Goal: Information Seeking & Learning: Compare options

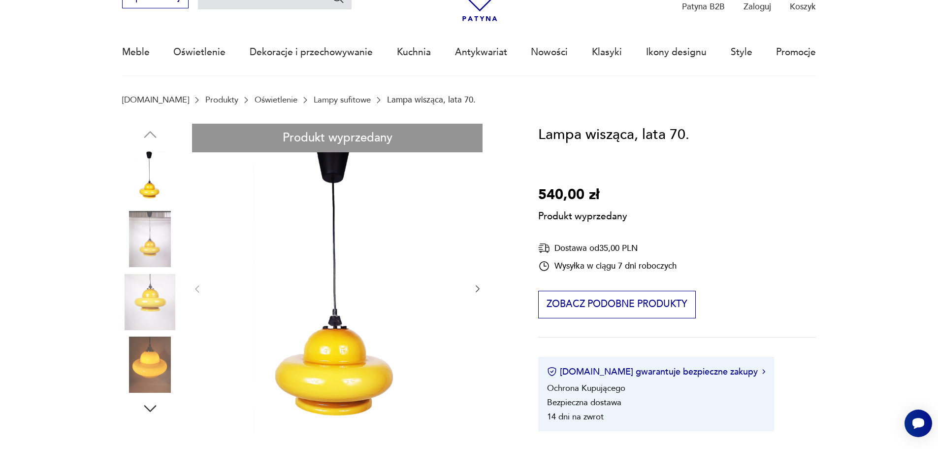
scroll to position [197, 0]
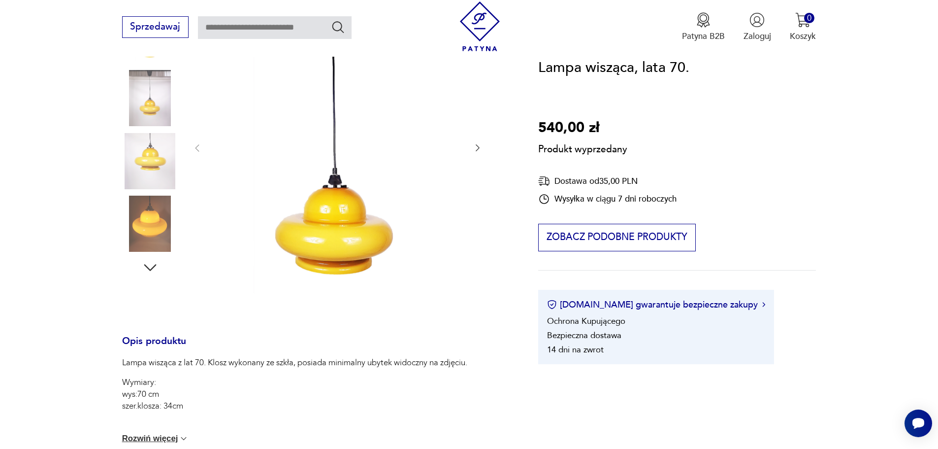
click at [147, 263] on div "Produkt wyprzedany Opis produktu Lampa wisząca z lat 70. Klosz wykonany ze szkł…" at bounding box center [316, 302] width 388 height 638
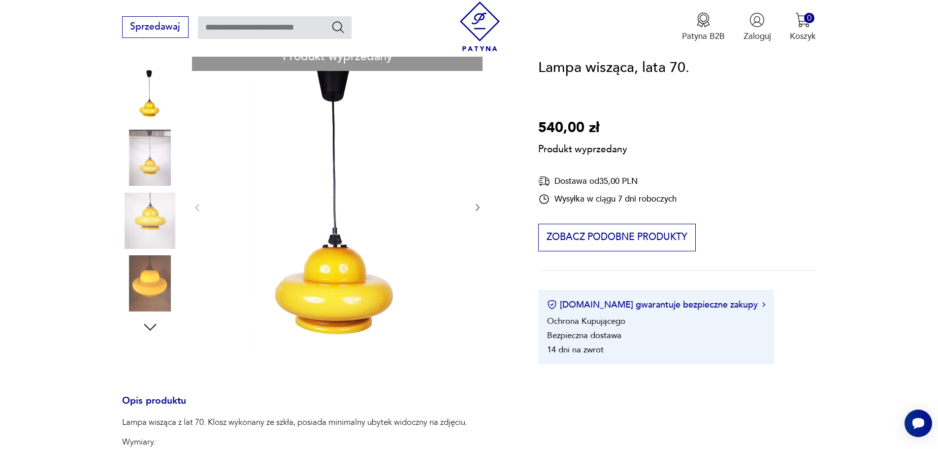
scroll to position [98, 0]
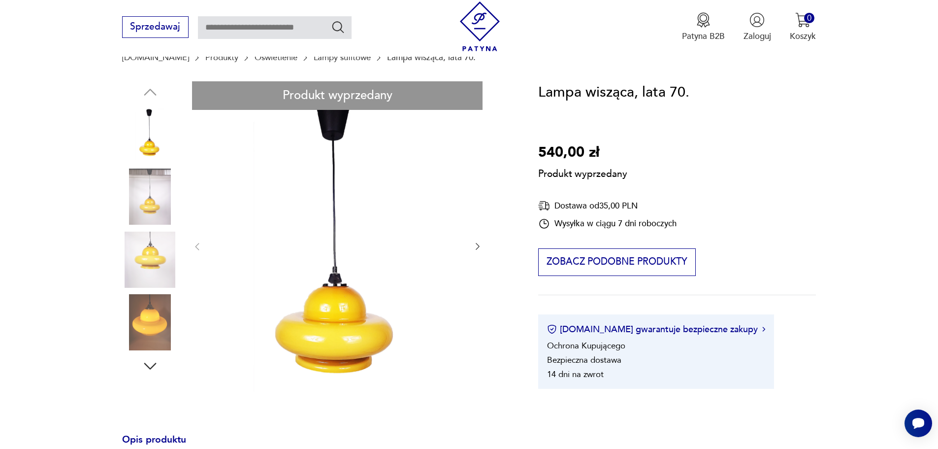
click at [138, 239] on div "Produkt wyprzedany Opis produktu Lampa wisząca z lat 70. Klosz wykonany ze szkł…" at bounding box center [316, 400] width 388 height 638
click at [154, 331] on div "Produkt wyprzedany Opis produktu Lampa wisząca z lat 70. Klosz wykonany ze szkł…" at bounding box center [316, 400] width 388 height 638
click at [153, 88] on div "Produkt wyprzedany Opis produktu Lampa wisząca z lat 70. Klosz wykonany ze szkł…" at bounding box center [316, 400] width 388 height 638
click at [131, 298] on div "Produkt wyprzedany Opis produktu Lampa wisząca z lat 70. Klosz wykonany ze szkł…" at bounding box center [316, 400] width 388 height 638
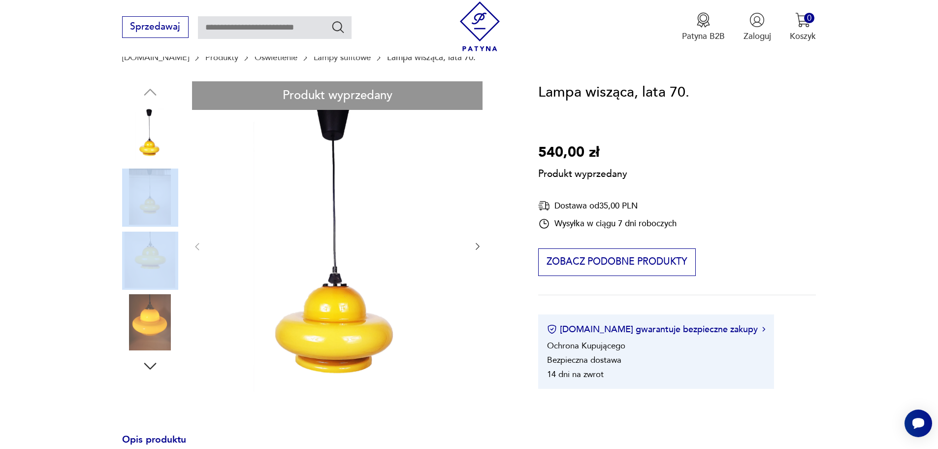
drag, startPoint x: 162, startPoint y: 272, endPoint x: 162, endPoint y: 205, distance: 67.0
click at [162, 205] on div "Produkt wyprzedany Opis produktu Lampa wisząca z lat 70. Klosz wykonany ze szkł…" at bounding box center [316, 400] width 388 height 638
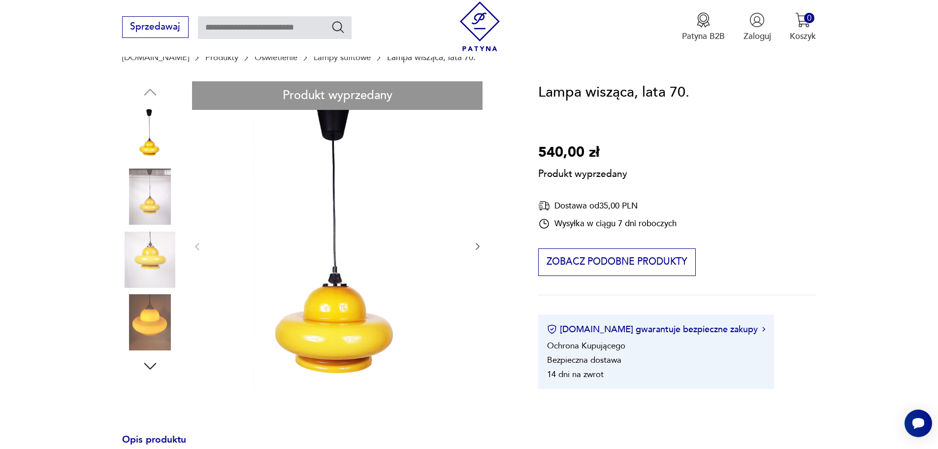
click at [479, 242] on div "Produkt wyprzedany Opis produktu Lampa wisząca z lat 70. Klosz wykonany ze szkł…" at bounding box center [316, 400] width 388 height 638
click at [478, 246] on div "Produkt wyprzedany Opis produktu Lampa wisząca z lat 70. Klosz wykonany ze szkł…" at bounding box center [316, 400] width 388 height 638
click at [476, 248] on div "Produkt wyprzedany Opis produktu Lampa wisząca z lat 70. Klosz wykonany ze szkł…" at bounding box center [316, 400] width 388 height 638
click at [339, 230] on div "Produkt wyprzedany Opis produktu Lampa wisząca z lat 70. Klosz wykonany ze szkł…" at bounding box center [316, 400] width 388 height 638
click at [476, 246] on div "Produkt wyprzedany Opis produktu Lampa wisząca z lat 70. Klosz wykonany ze szkł…" at bounding box center [316, 400] width 388 height 638
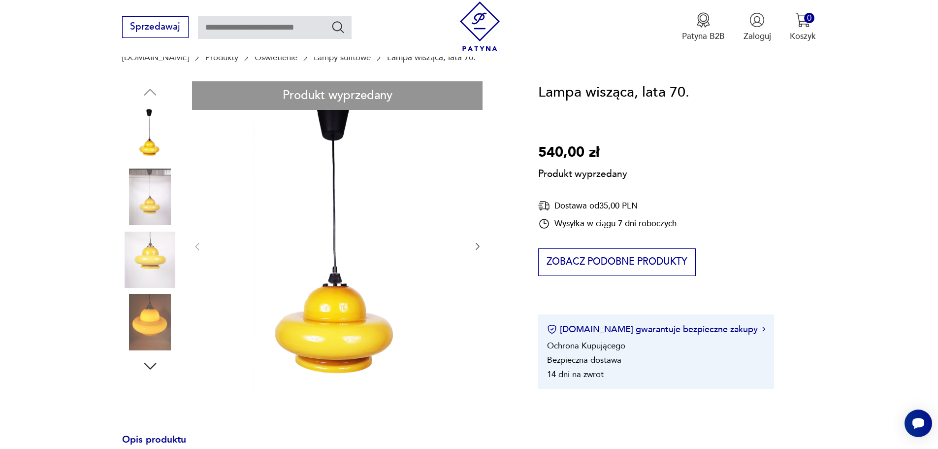
click at [479, 244] on div "Produkt wyprzedany Opis produktu Lampa wisząca z lat 70. Klosz wykonany ze szkł…" at bounding box center [316, 400] width 388 height 638
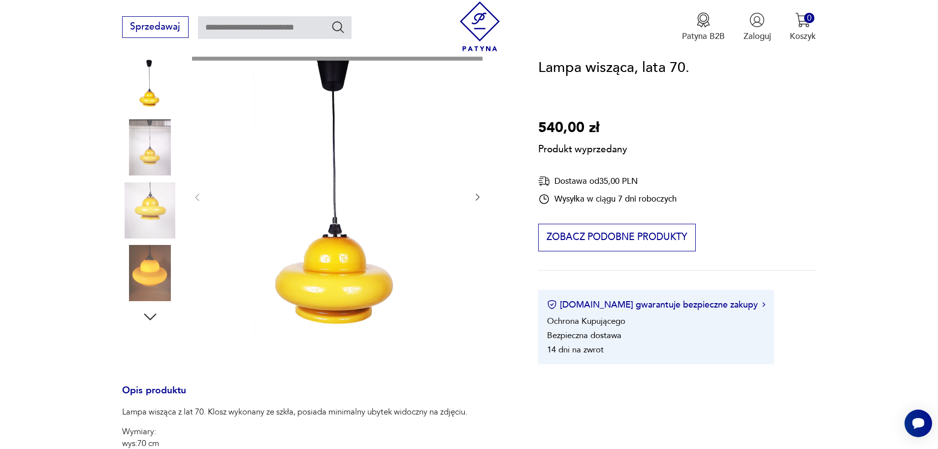
click at [375, 268] on div "Produkt wyprzedany Opis produktu Lampa wisząca z lat 70. Klosz wykonany ze szkł…" at bounding box center [316, 351] width 388 height 638
click at [150, 315] on div "Produkt wyprzedany Opis produktu Lampa wisząca z lat 70. Klosz wykonany ze szkł…" at bounding box center [316, 351] width 388 height 638
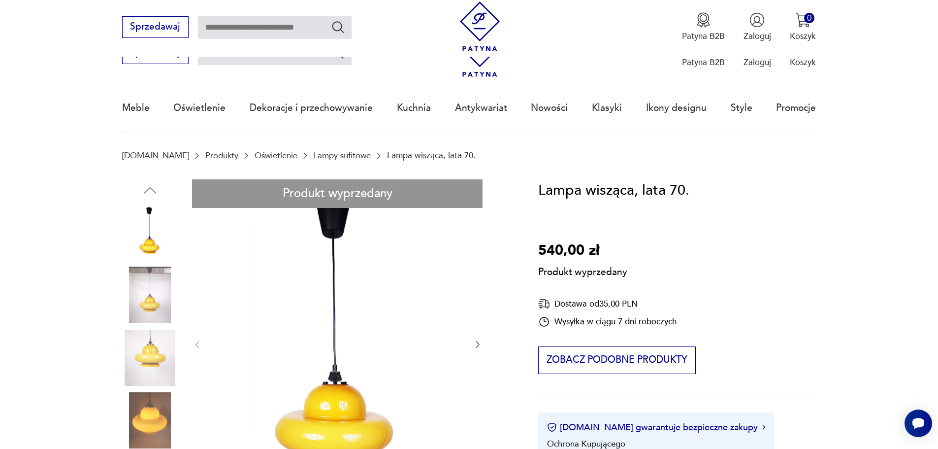
scroll to position [0, 0]
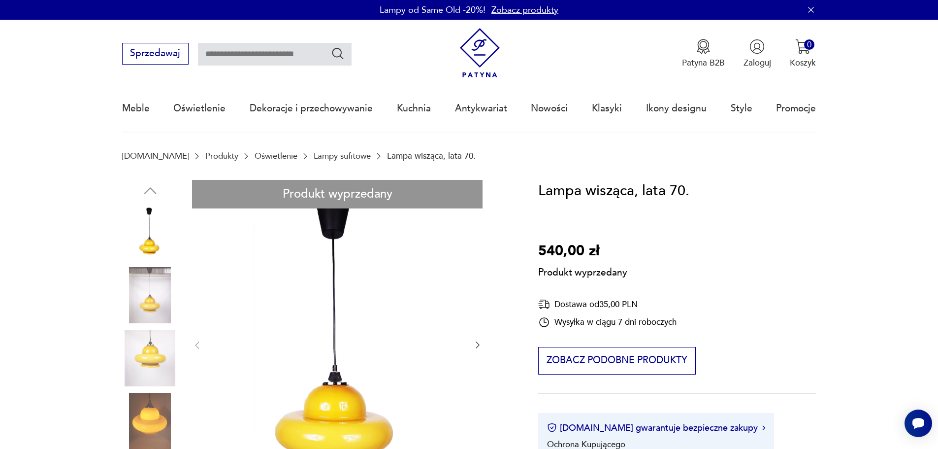
click at [459, 43] on img at bounding box center [480, 53] width 50 height 50
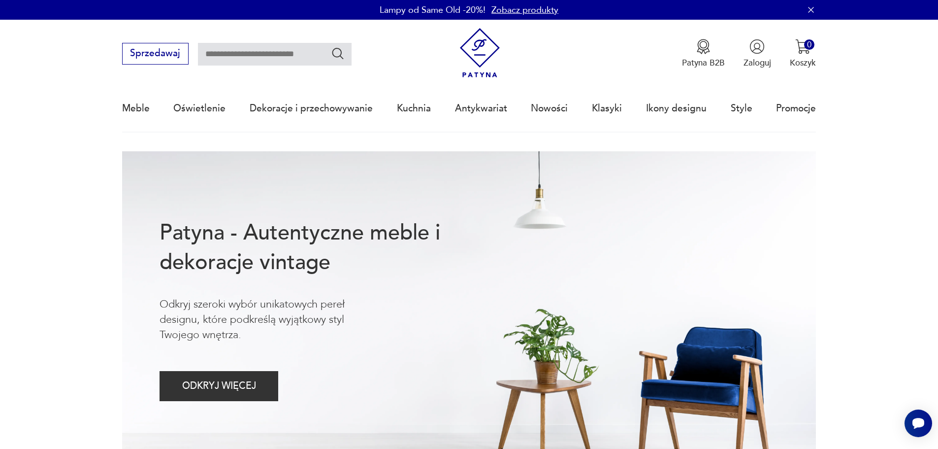
click at [510, 6] on link "Zobacz produkty" at bounding box center [524, 10] width 67 height 12
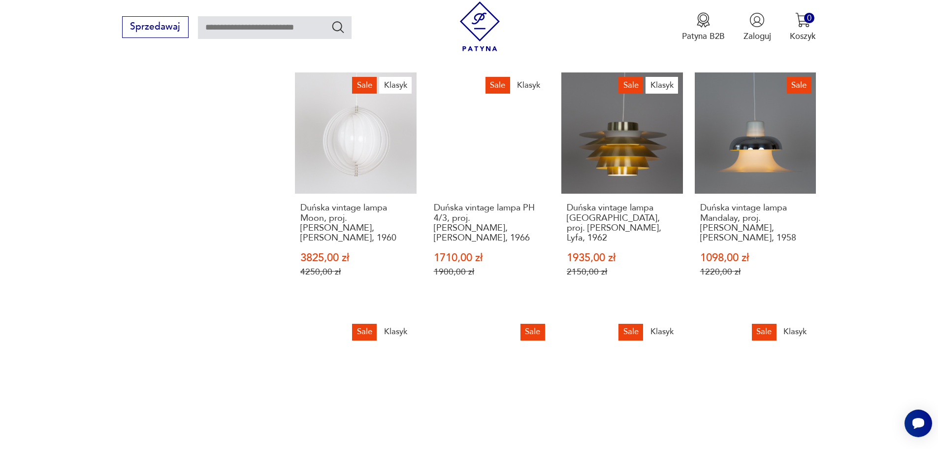
scroll to position [903, 0]
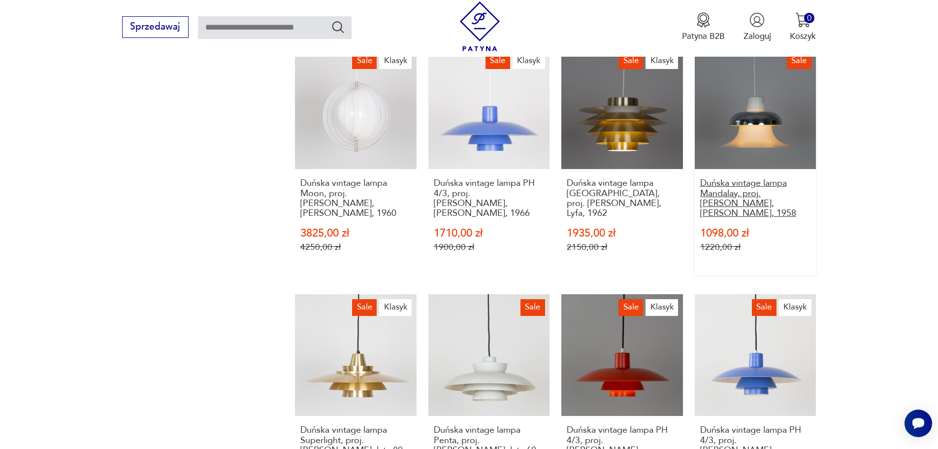
click at [766, 178] on h3 "Duńska vintage lampa Mandalay, proj. [PERSON_NAME], [PERSON_NAME], 1958" at bounding box center [755, 198] width 111 height 40
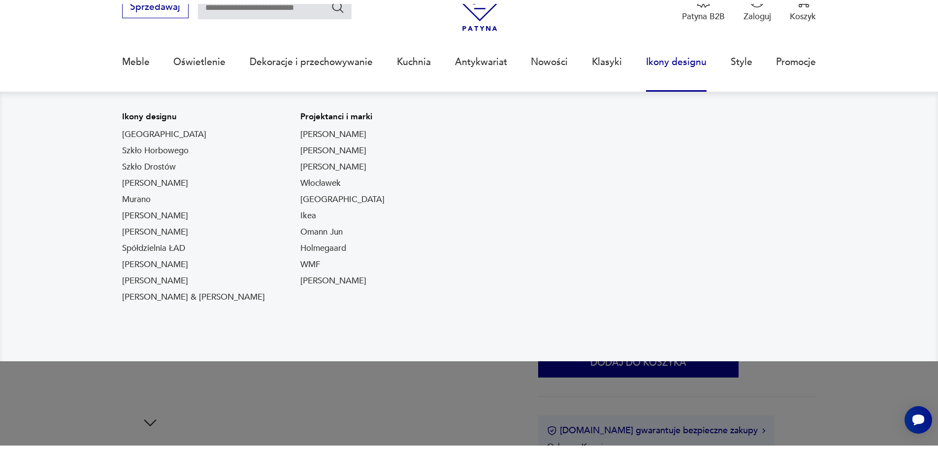
scroll to position [148, 0]
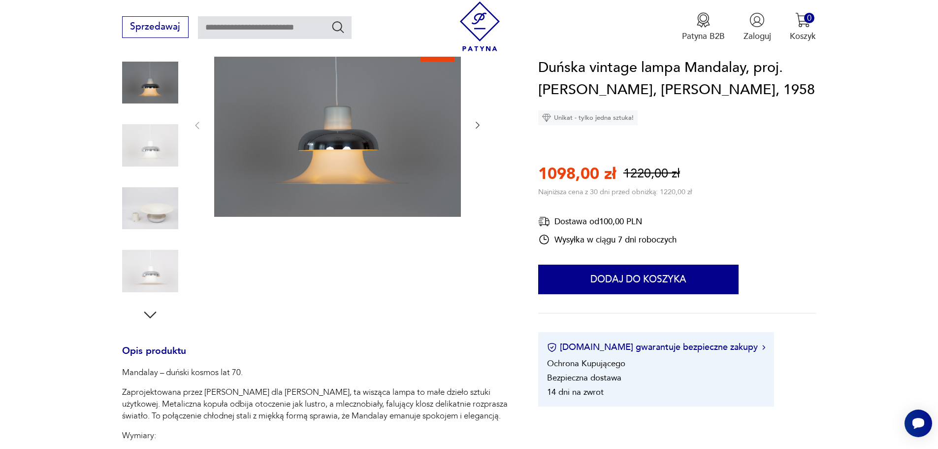
click at [476, 128] on icon "button" at bounding box center [478, 125] width 10 height 10
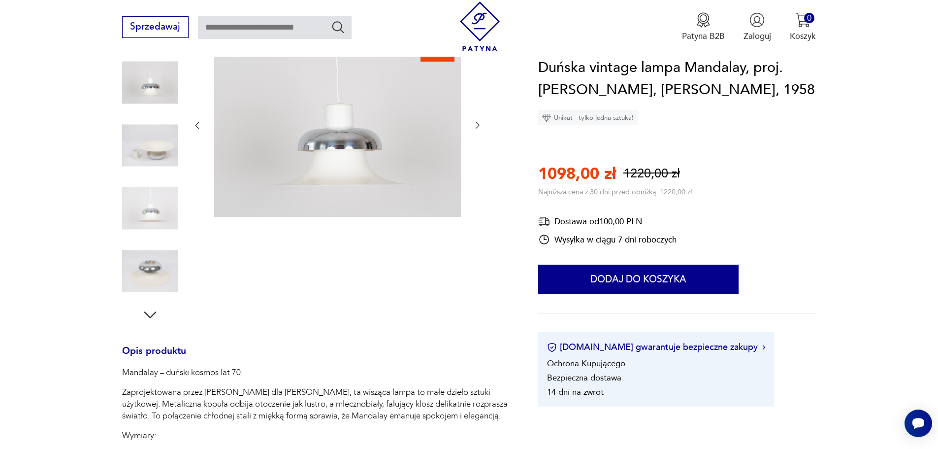
click at [476, 128] on icon "button" at bounding box center [478, 125] width 10 height 10
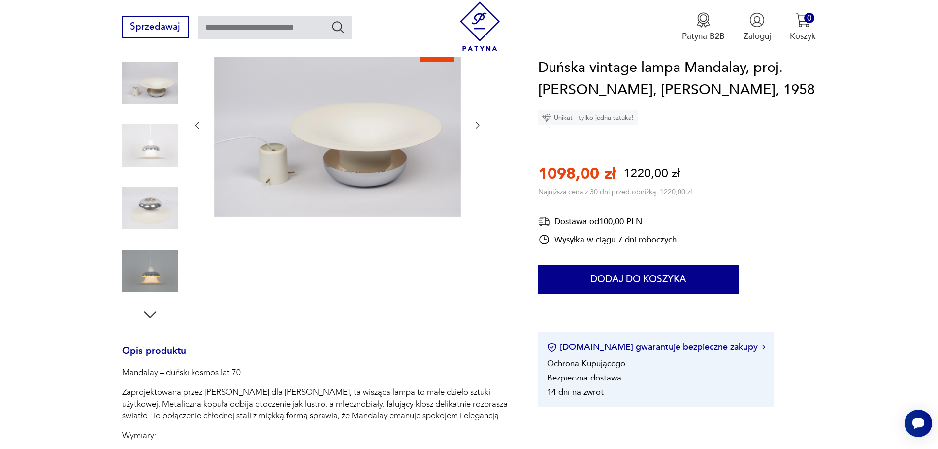
click at [476, 128] on icon "button" at bounding box center [478, 125] width 10 height 10
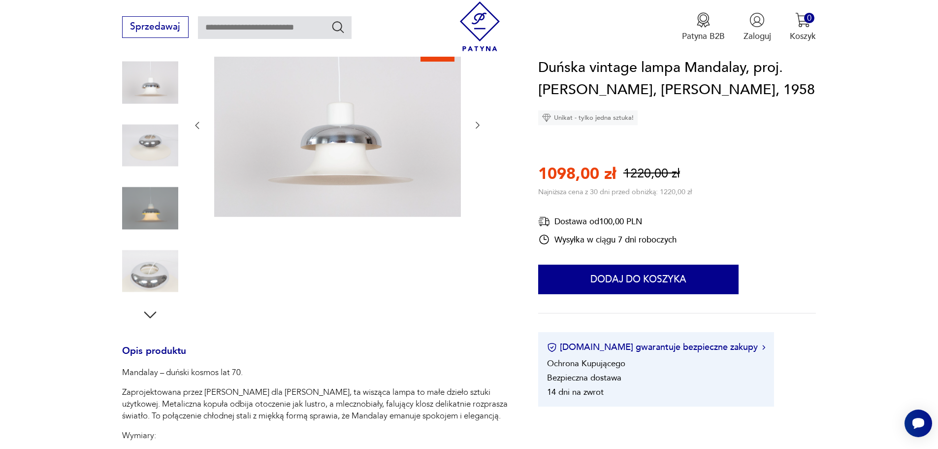
click at [476, 128] on icon "button" at bounding box center [478, 125] width 10 height 10
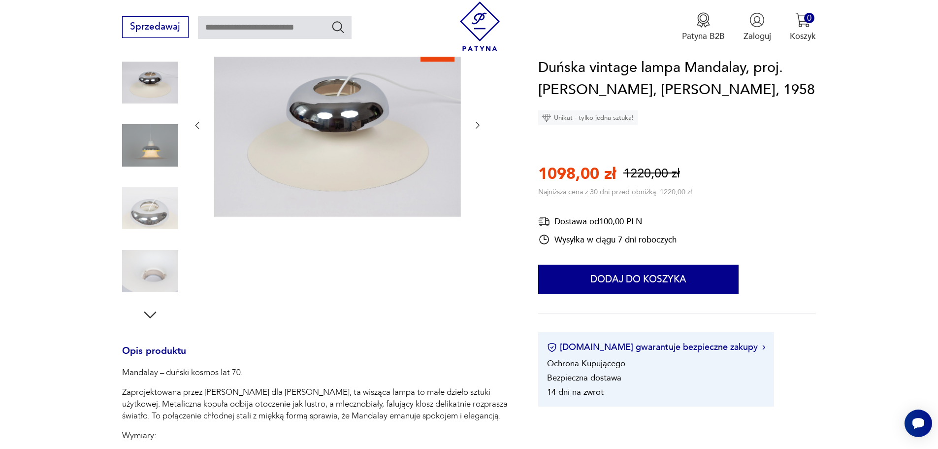
click at [476, 128] on icon "button" at bounding box center [478, 125] width 10 height 10
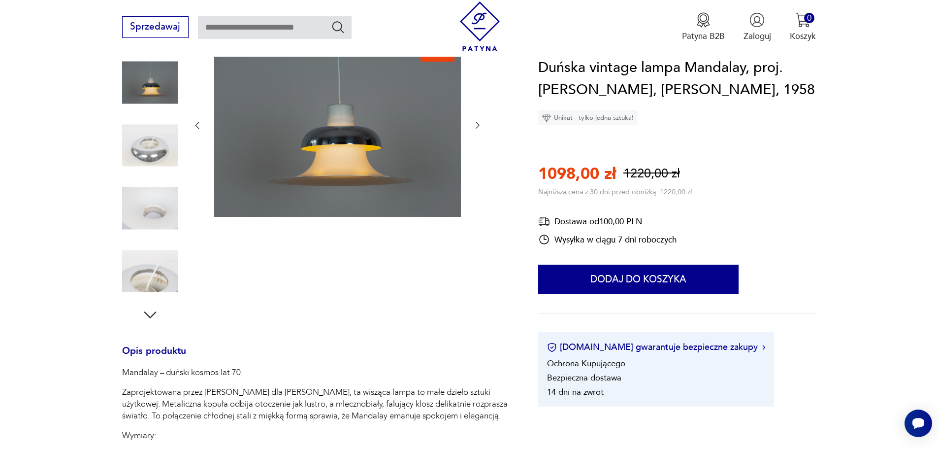
click at [476, 124] on icon "button" at bounding box center [478, 125] width 10 height 10
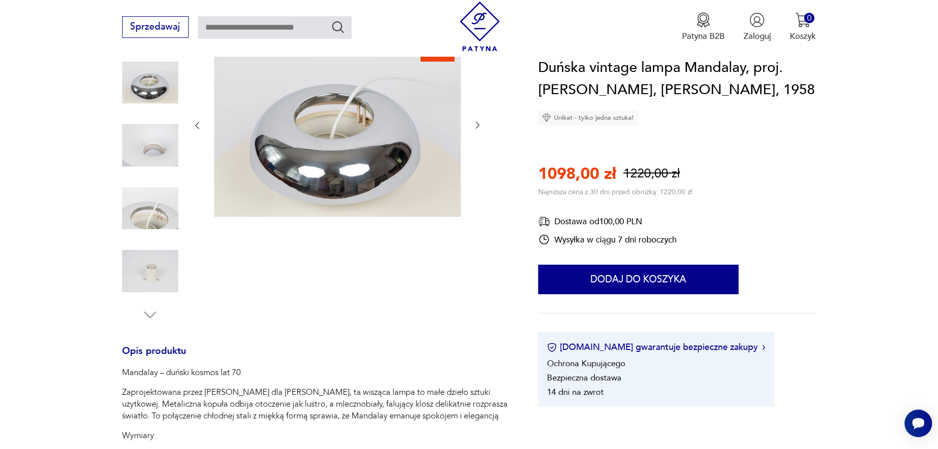
click at [476, 124] on icon "button" at bounding box center [478, 125] width 10 height 10
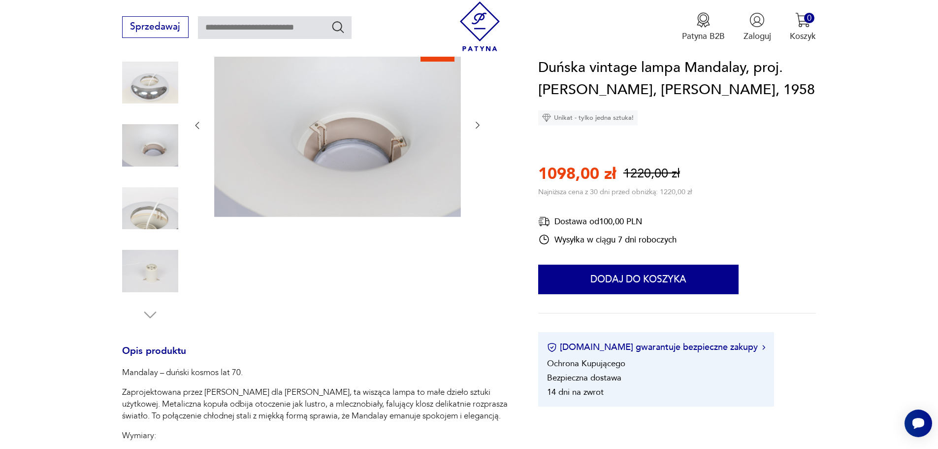
click at [476, 124] on icon "button" at bounding box center [478, 125] width 10 height 10
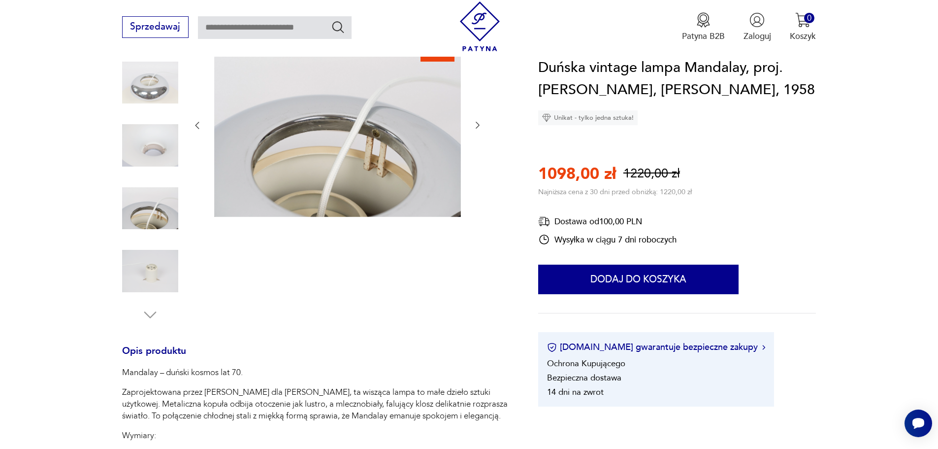
click at [476, 124] on icon "button" at bounding box center [478, 125] width 10 height 10
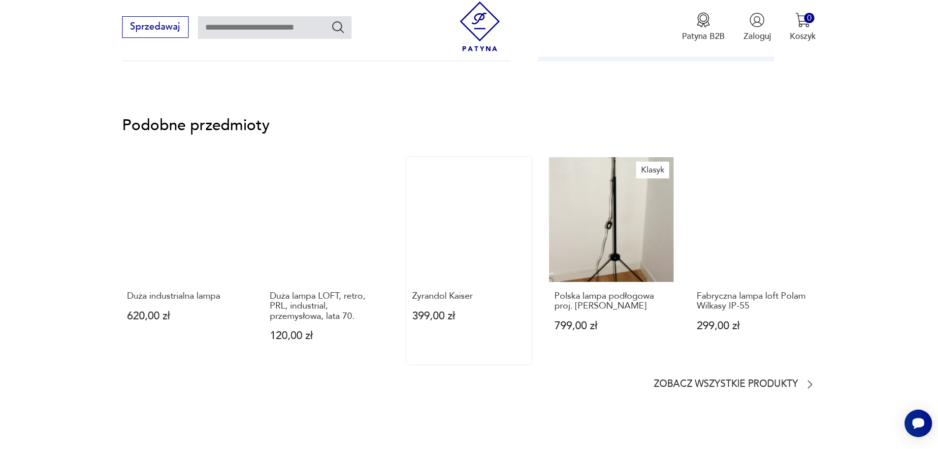
scroll to position [886, 0]
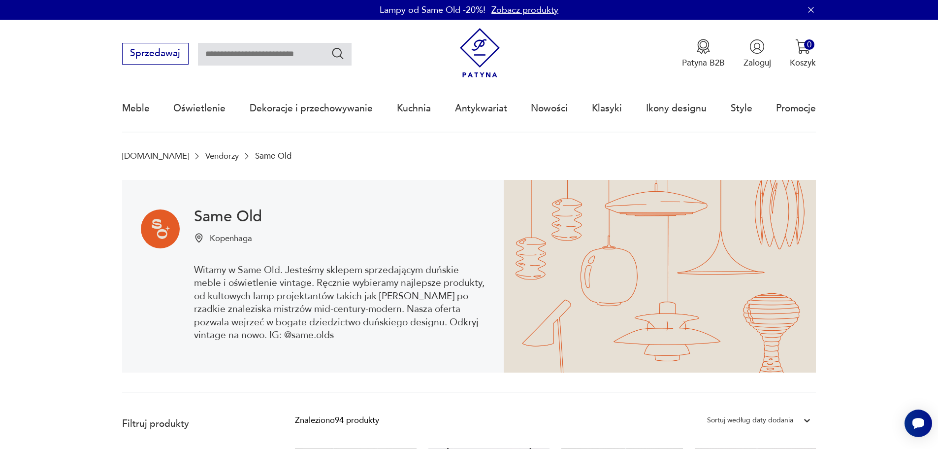
click at [488, 39] on img at bounding box center [480, 53] width 50 height 50
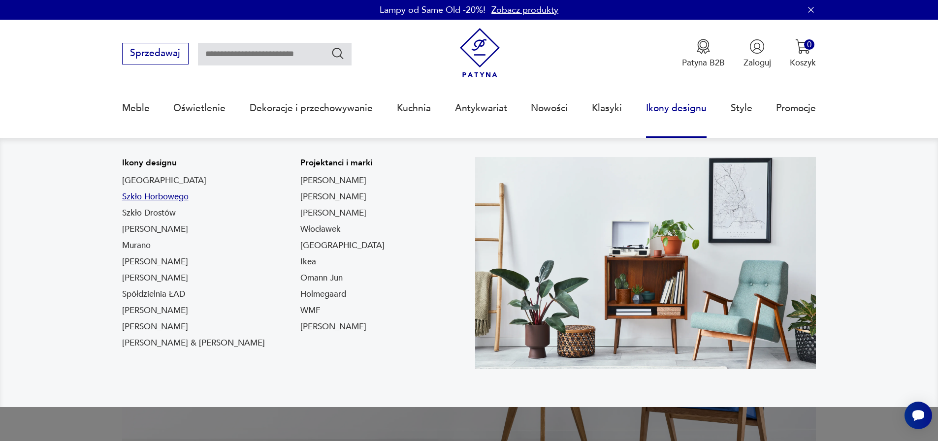
click at [155, 197] on link "Szkło Horbowego" at bounding box center [155, 197] width 66 height 12
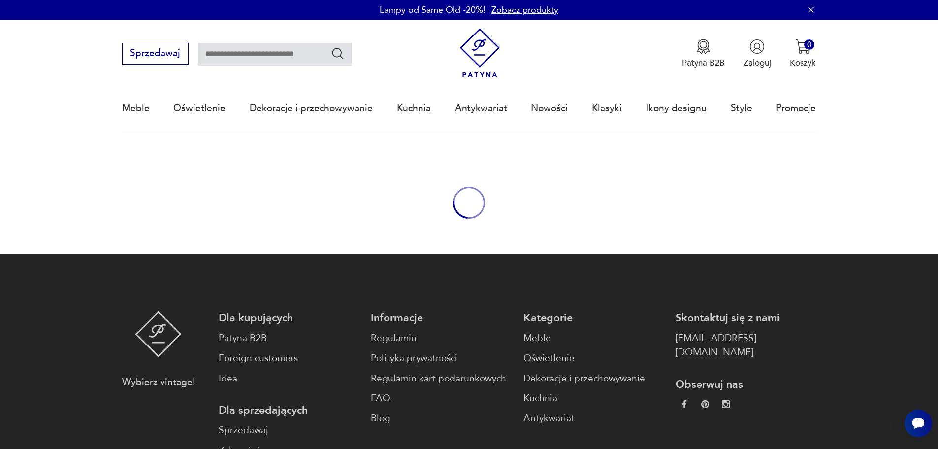
type input "*******"
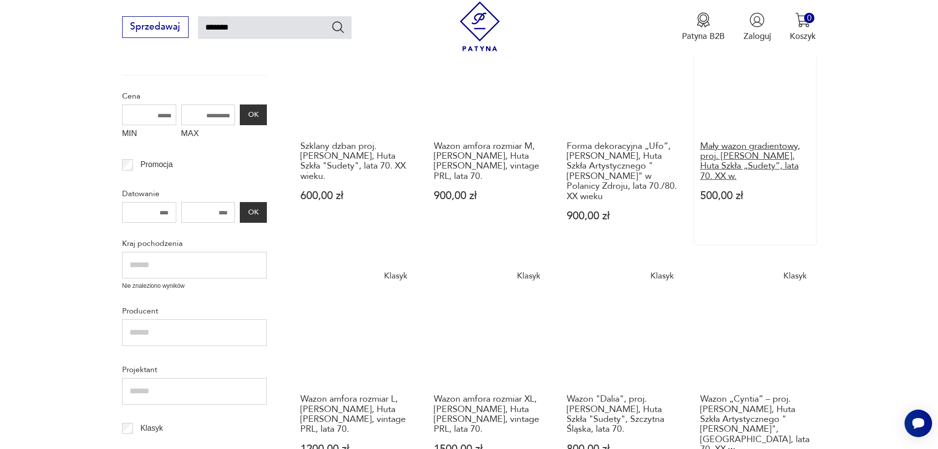
scroll to position [83, 0]
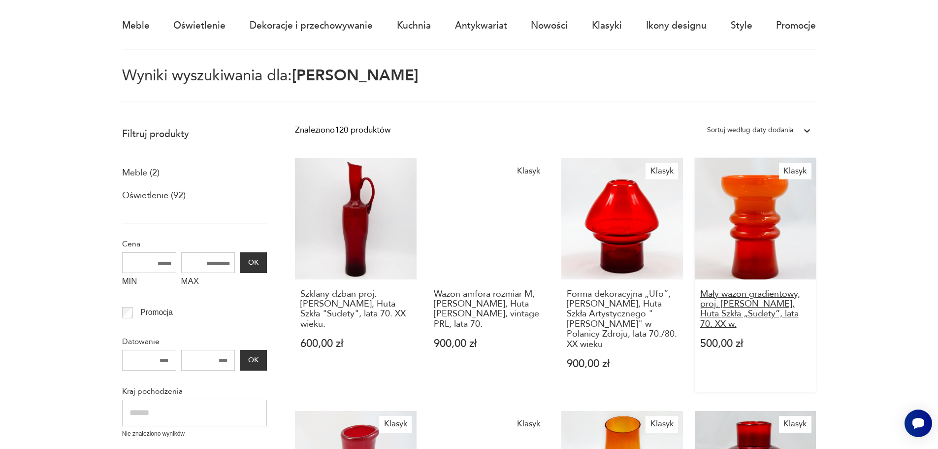
click at [766, 312] on h3 "Mały wazon gradientowy, proj. [PERSON_NAME], Huta Szkła „Sudety”, lata 70. XX w." at bounding box center [755, 309] width 111 height 40
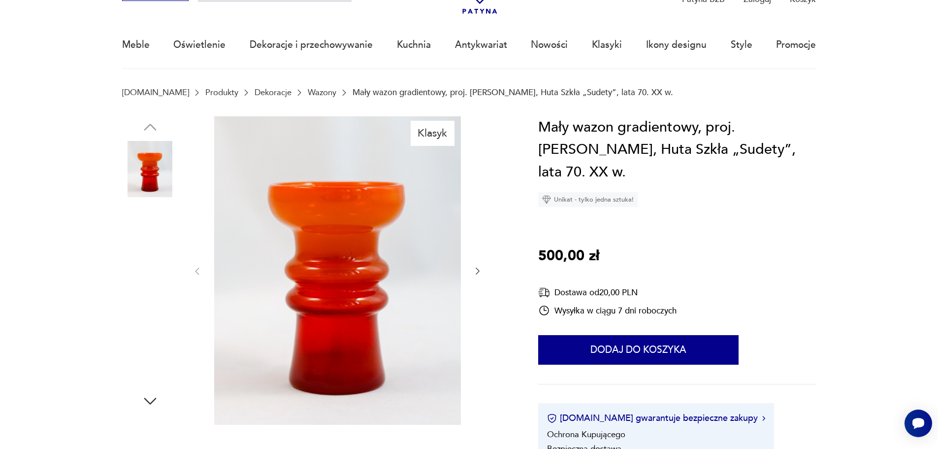
scroll to position [197, 0]
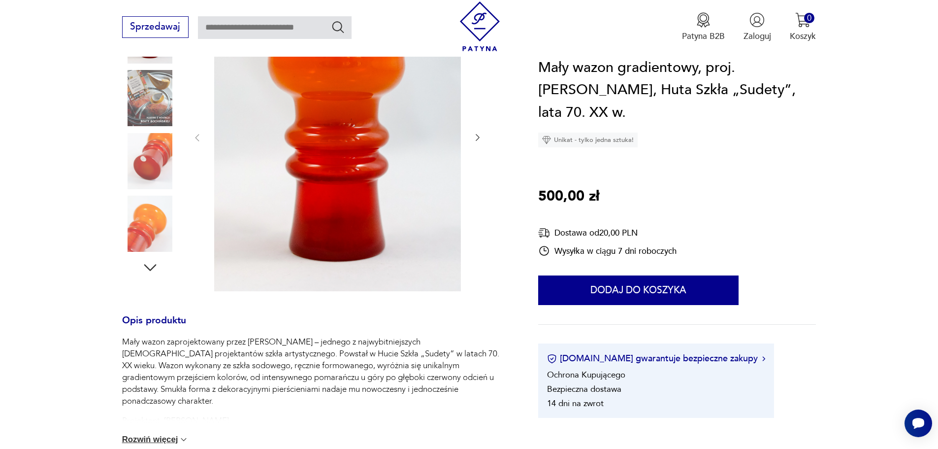
type input "*******"
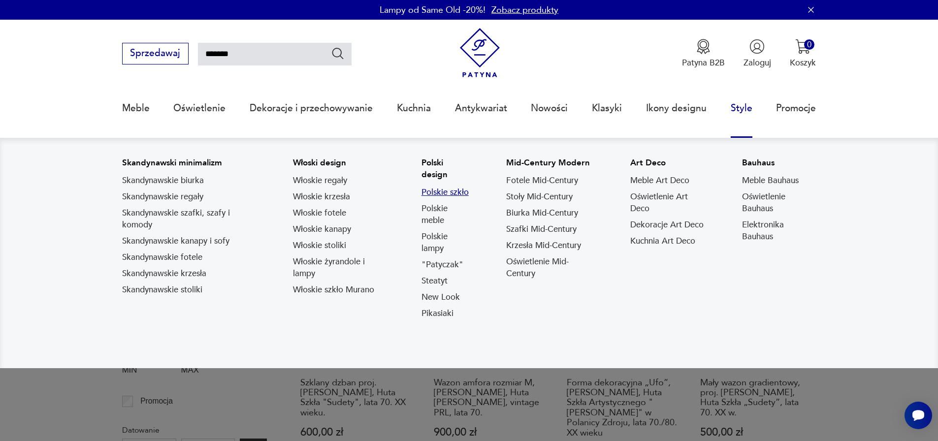
click at [453, 193] on link "Polskie szkło" at bounding box center [444, 193] width 47 height 12
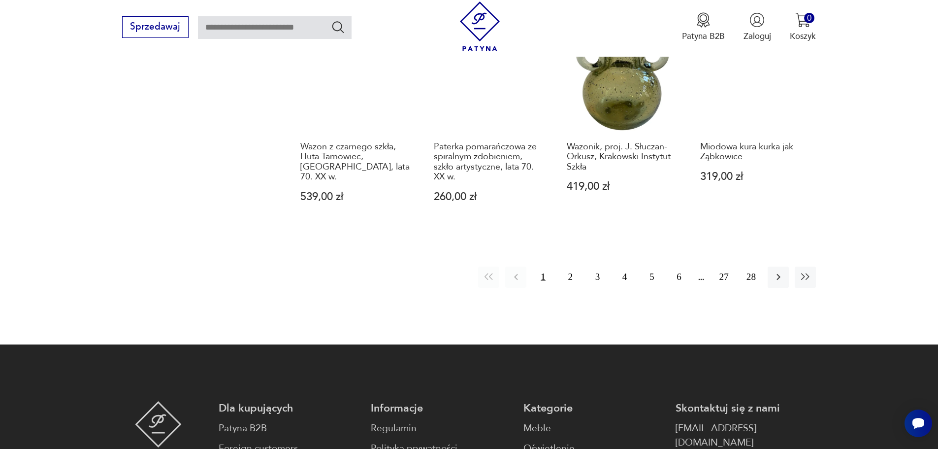
scroll to position [844, 0]
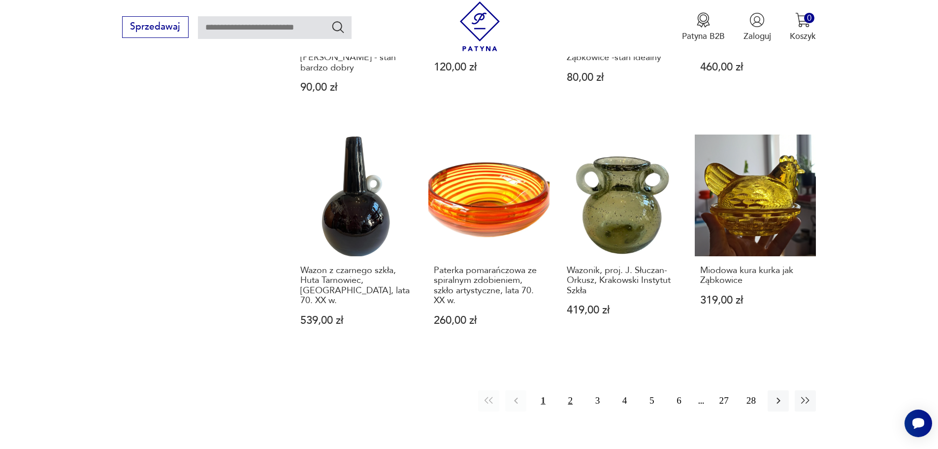
click at [569, 390] on button "2" at bounding box center [570, 400] width 21 height 21
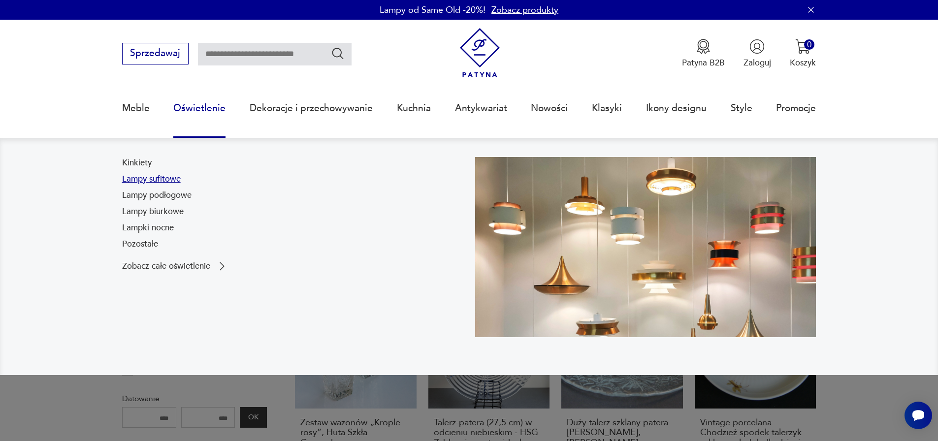
click at [163, 181] on link "Lampy sufitowe" at bounding box center [151, 179] width 59 height 12
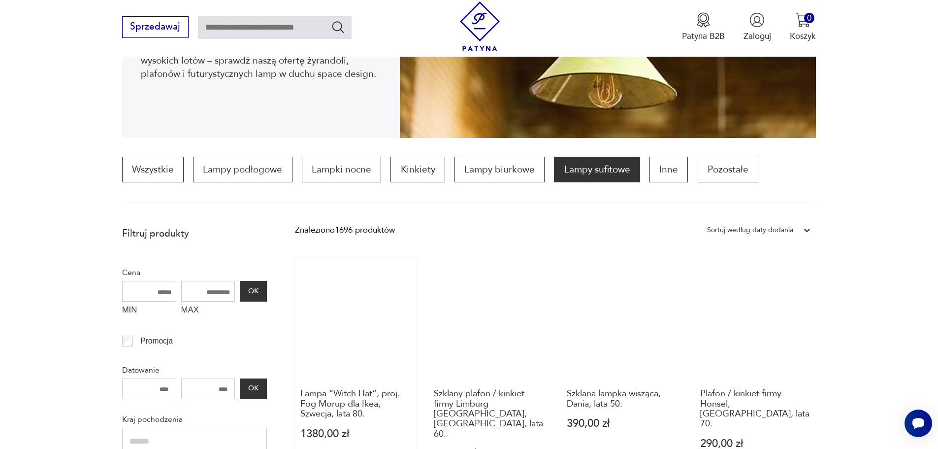
scroll to position [345, 0]
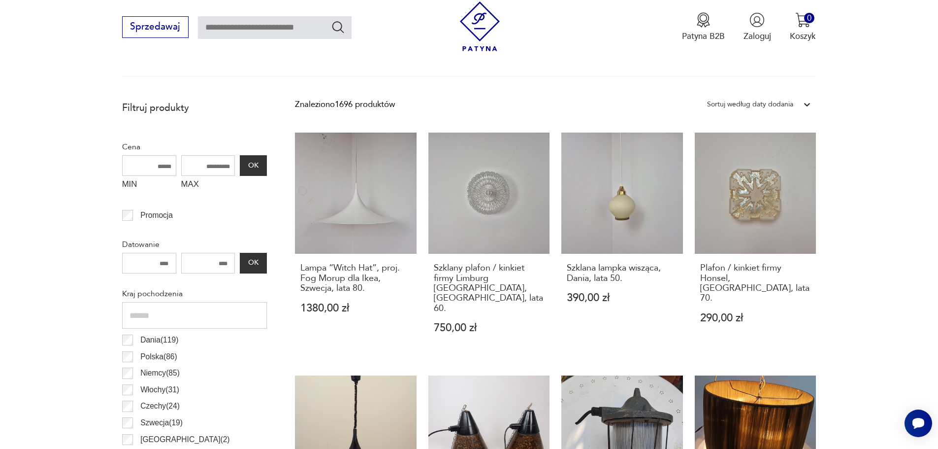
click at [201, 167] on input "MAX" at bounding box center [208, 165] width 54 height 21
type input "****"
click at [253, 165] on button "OK" at bounding box center [253, 165] width 27 height 21
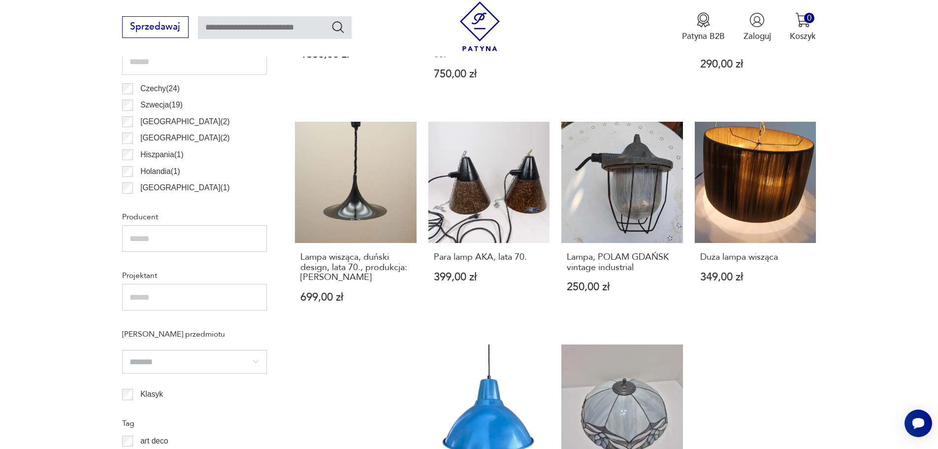
scroll to position [736, 0]
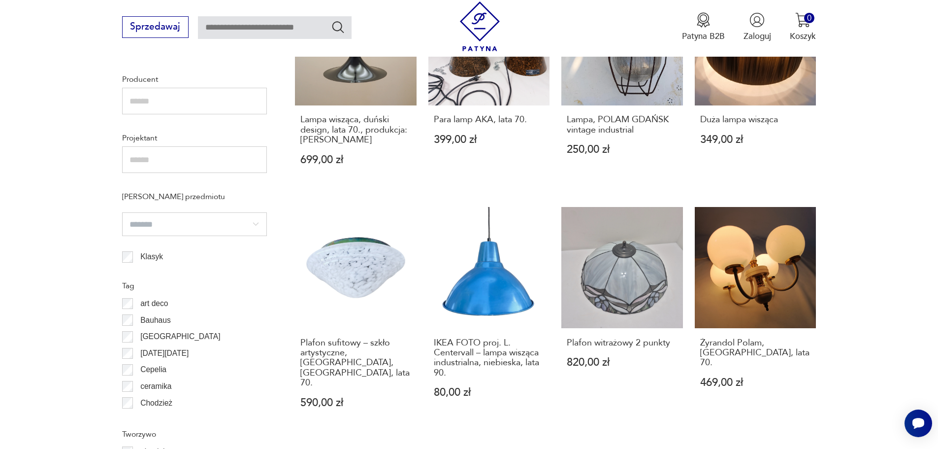
click at [203, 222] on input "search" at bounding box center [194, 224] width 145 height 24
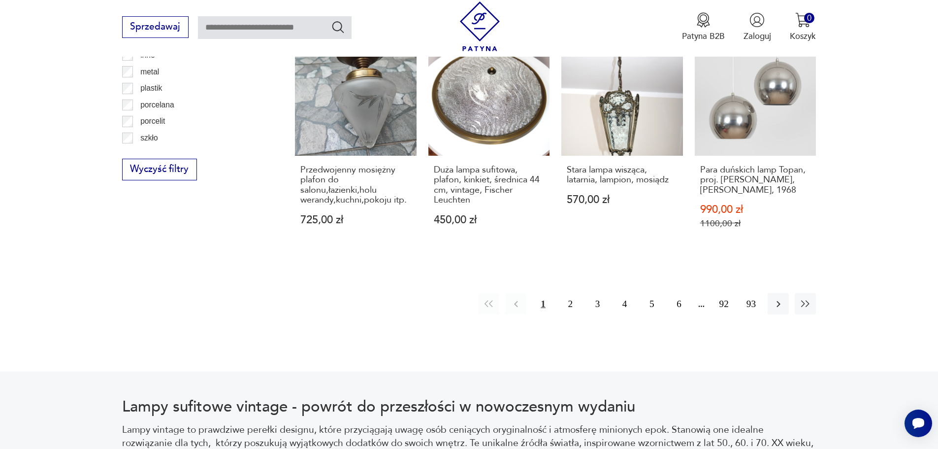
scroll to position [1031, 0]
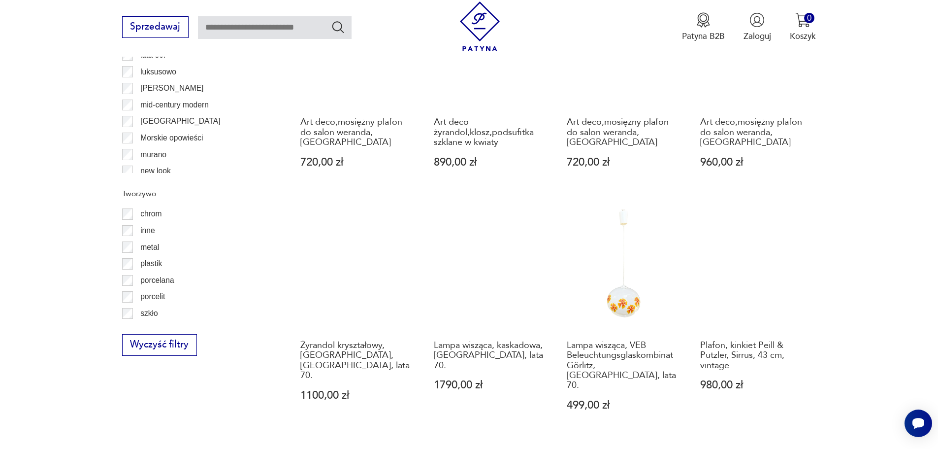
scroll to position [1080, 0]
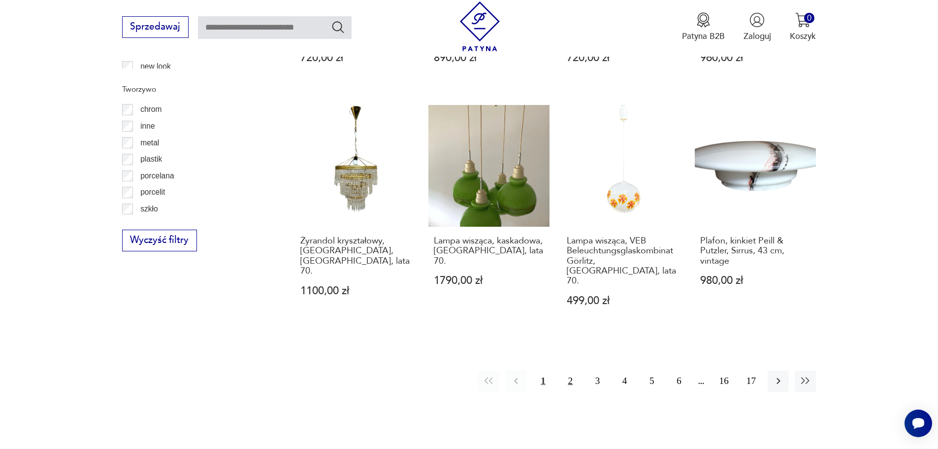
click at [564, 370] on button "2" at bounding box center [570, 380] width 21 height 21
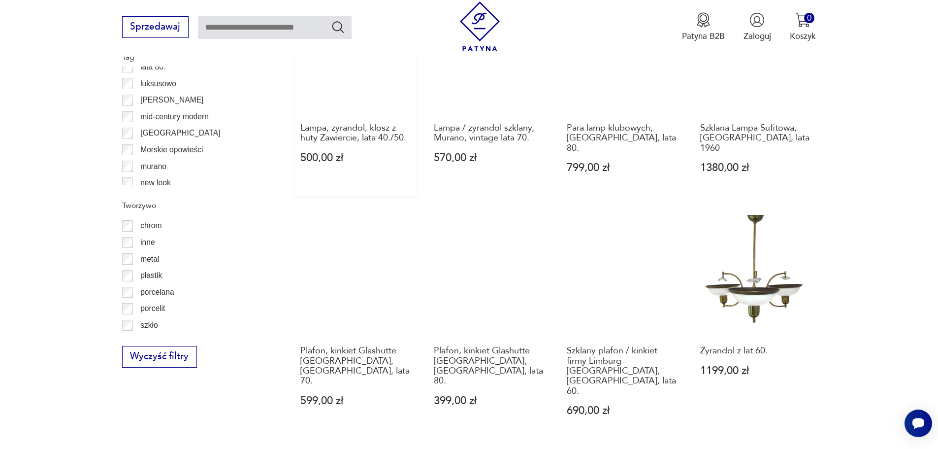
scroll to position [1080, 0]
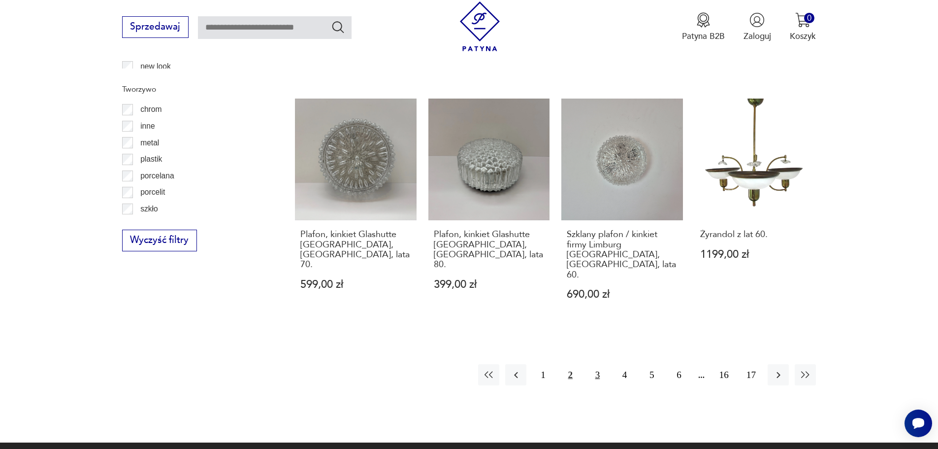
click at [595, 364] on button "3" at bounding box center [597, 374] width 21 height 21
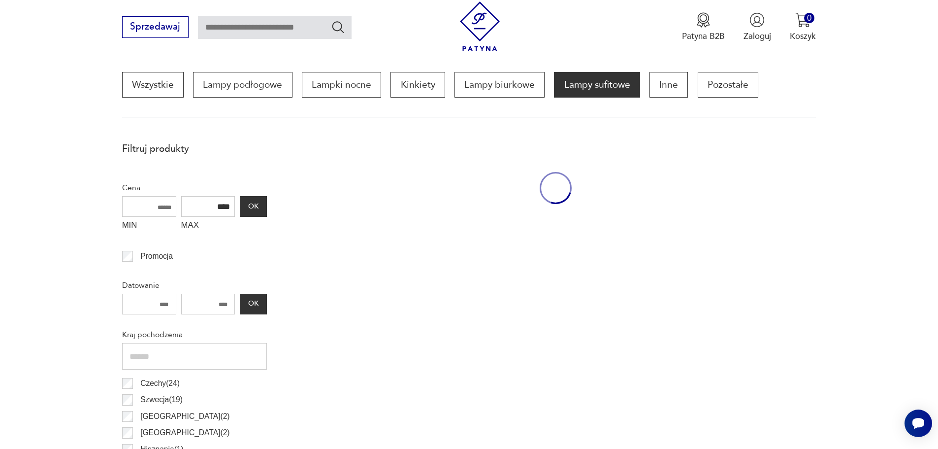
scroll to position [292, 0]
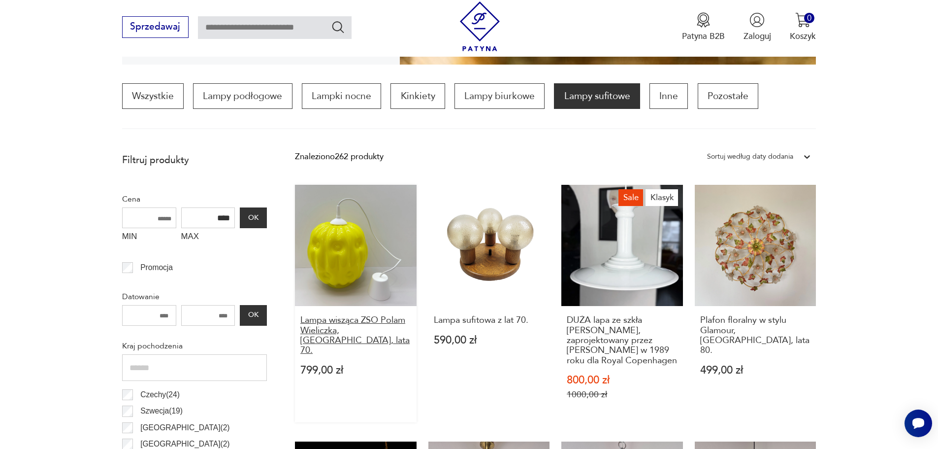
click at [387, 324] on h3 "Lampa wisząca ZSO Polam Wieliczka, [GEOGRAPHIC_DATA], lata 70." at bounding box center [355, 335] width 111 height 40
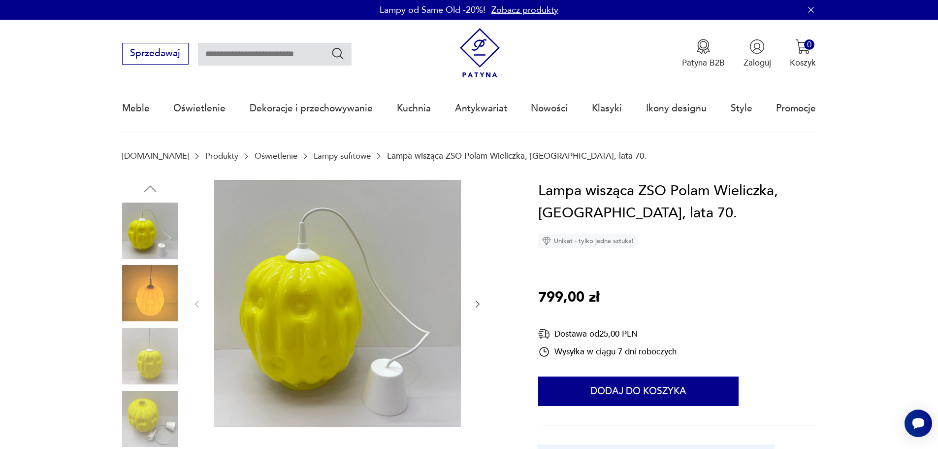
click at [166, 290] on img at bounding box center [150, 293] width 56 height 56
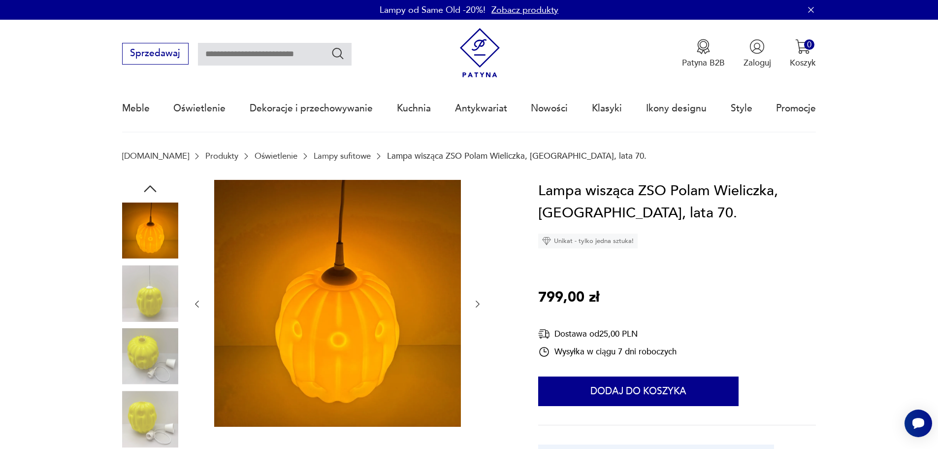
click at [145, 225] on img at bounding box center [150, 230] width 56 height 56
click at [147, 182] on icon "button" at bounding box center [150, 189] width 18 height 18
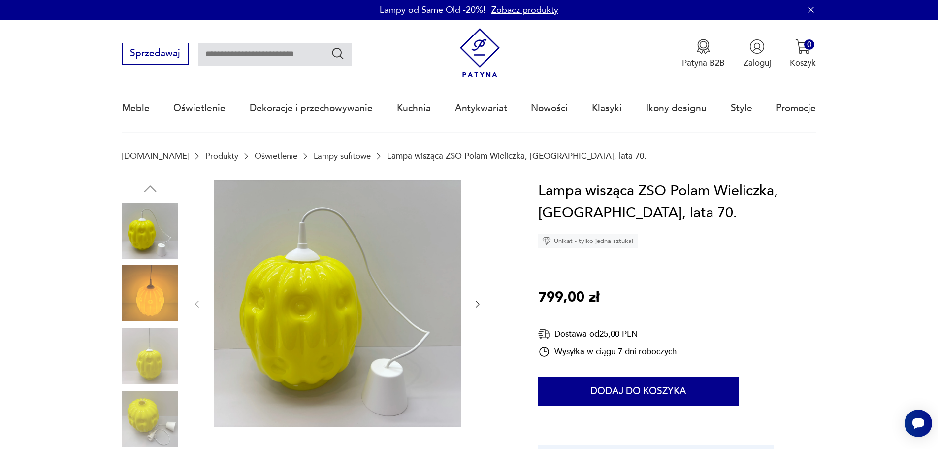
click at [475, 304] on icon "button" at bounding box center [478, 304] width 10 height 10
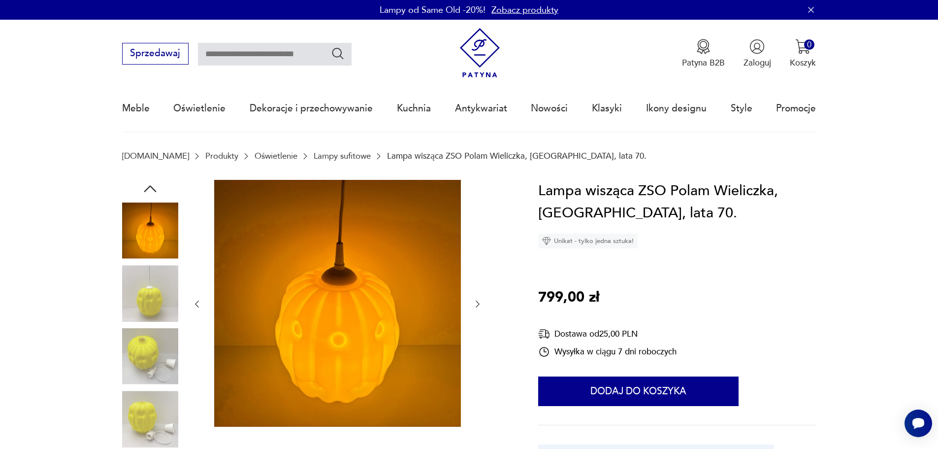
click at [475, 304] on icon "button" at bounding box center [478, 304] width 10 height 10
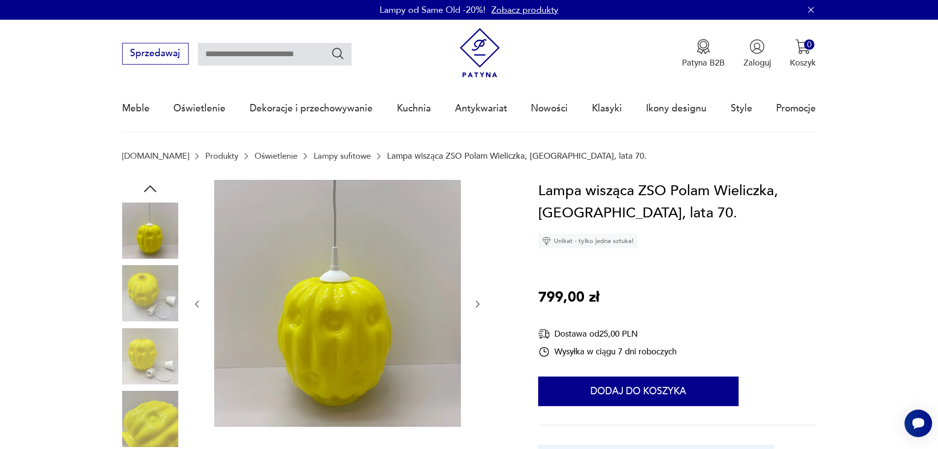
click at [475, 304] on icon "button" at bounding box center [478, 304] width 10 height 10
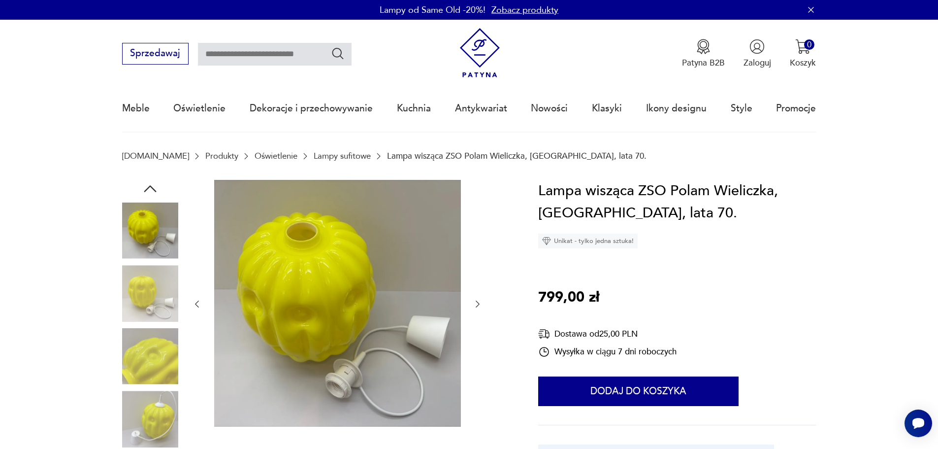
click at [475, 304] on icon "button" at bounding box center [478, 304] width 10 height 10
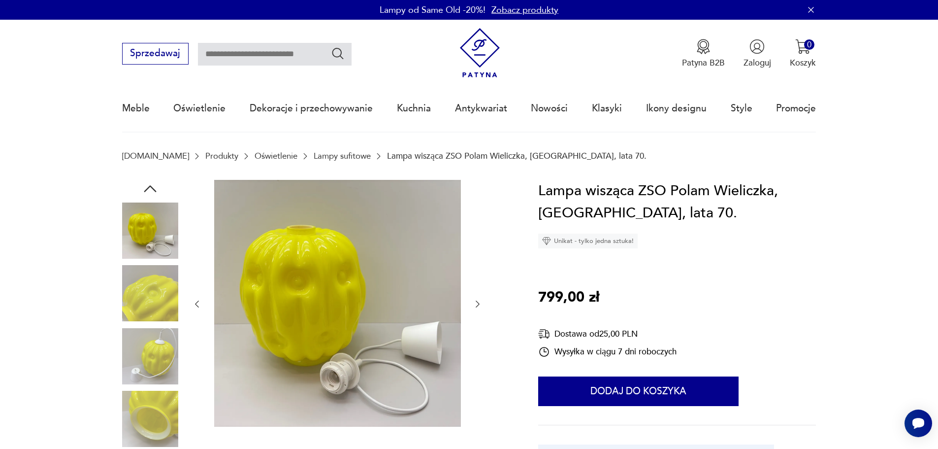
click at [475, 304] on icon "button" at bounding box center [478, 304] width 10 height 10
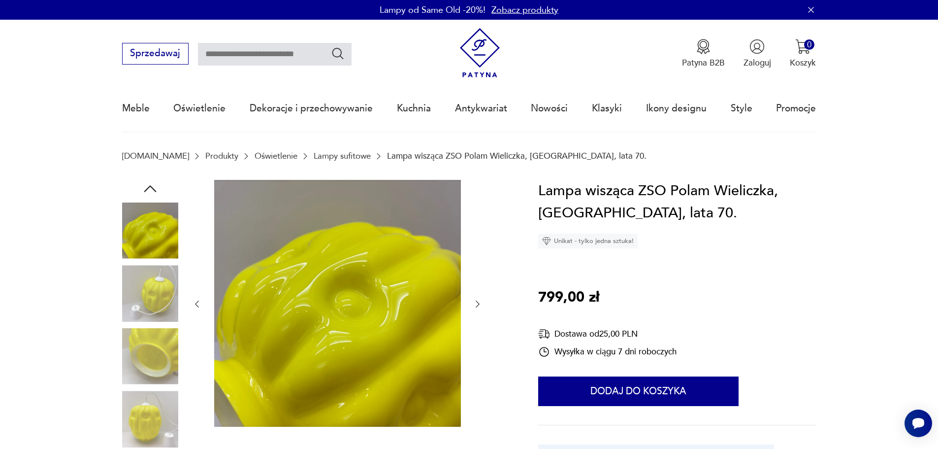
click at [475, 304] on icon "button" at bounding box center [478, 304] width 10 height 10
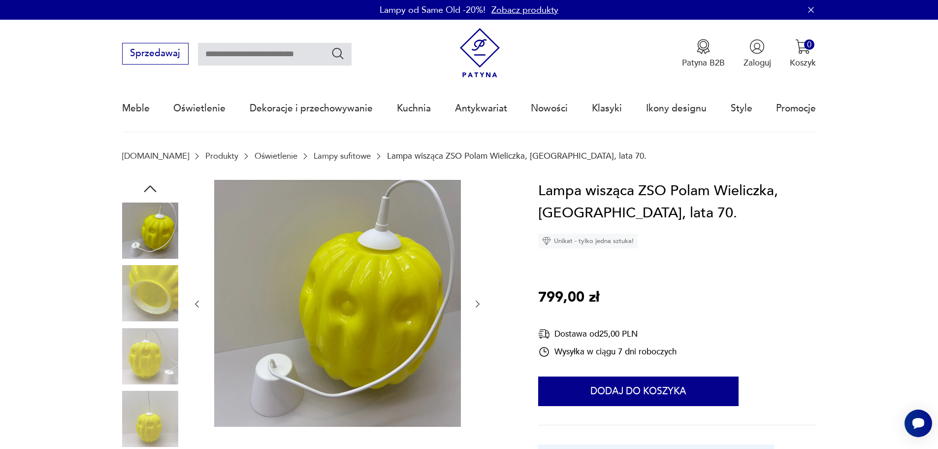
click at [475, 304] on icon "button" at bounding box center [478, 304] width 10 height 10
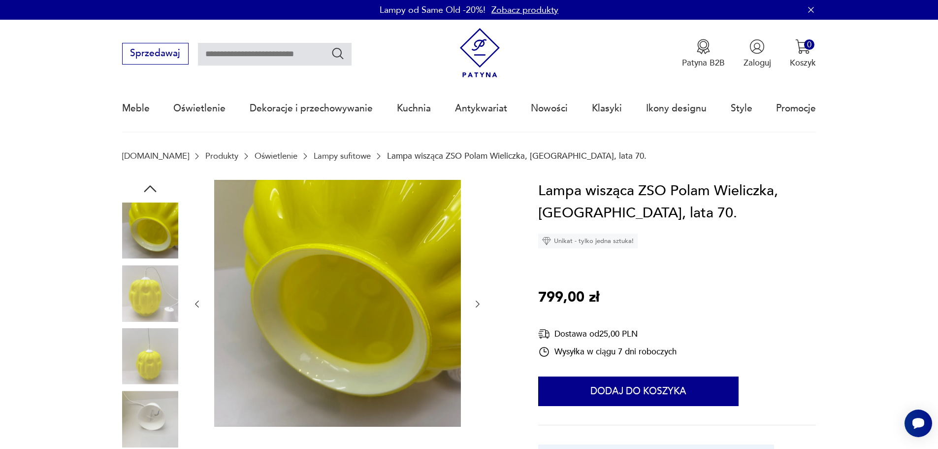
click at [475, 304] on icon "button" at bounding box center [478, 304] width 10 height 10
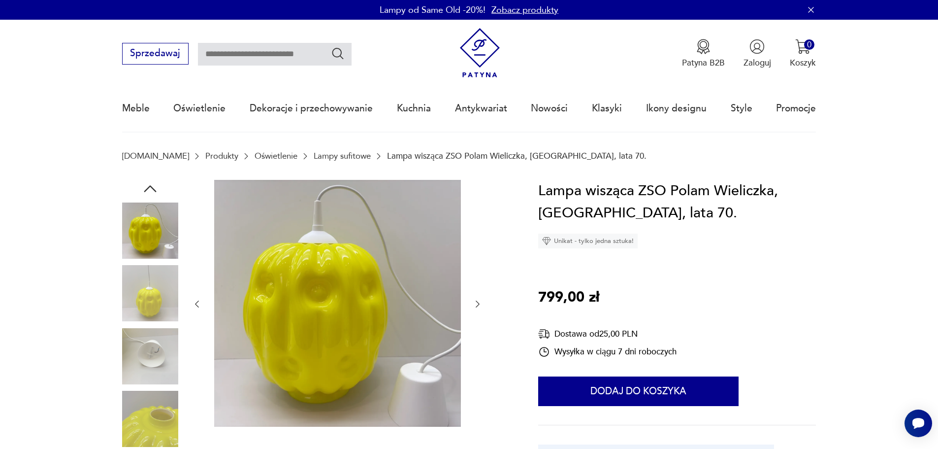
click at [475, 304] on icon "button" at bounding box center [478, 304] width 10 height 10
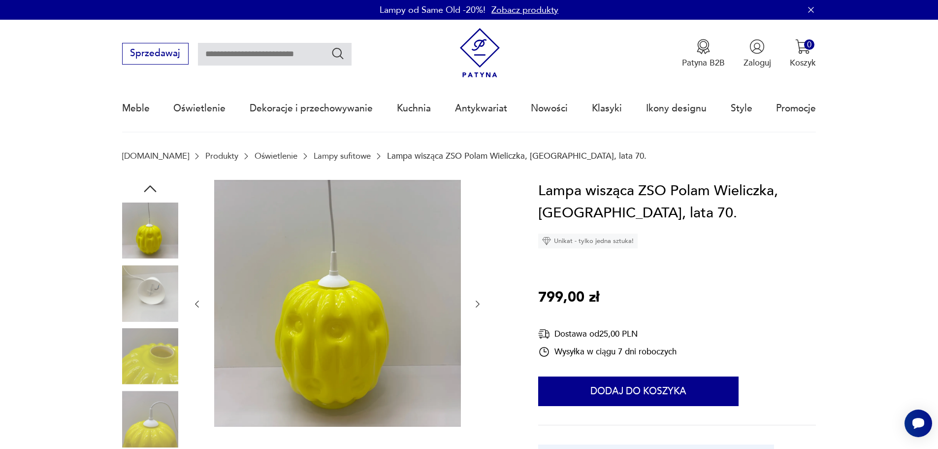
click at [475, 304] on icon "button" at bounding box center [478, 304] width 10 height 10
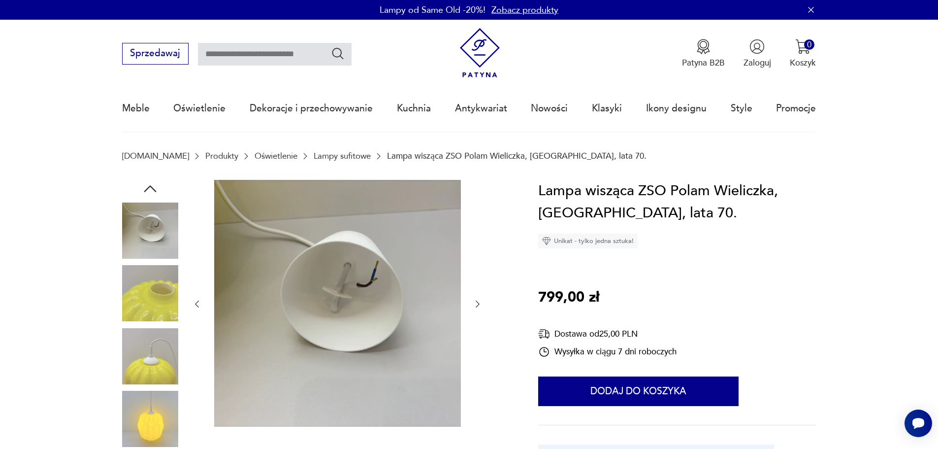
click at [475, 304] on icon "button" at bounding box center [478, 304] width 10 height 10
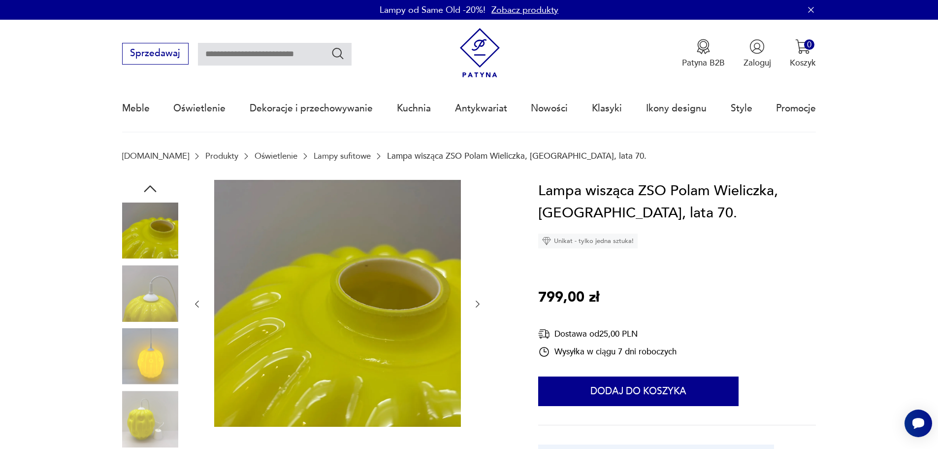
click at [475, 304] on icon "button" at bounding box center [478, 304] width 10 height 10
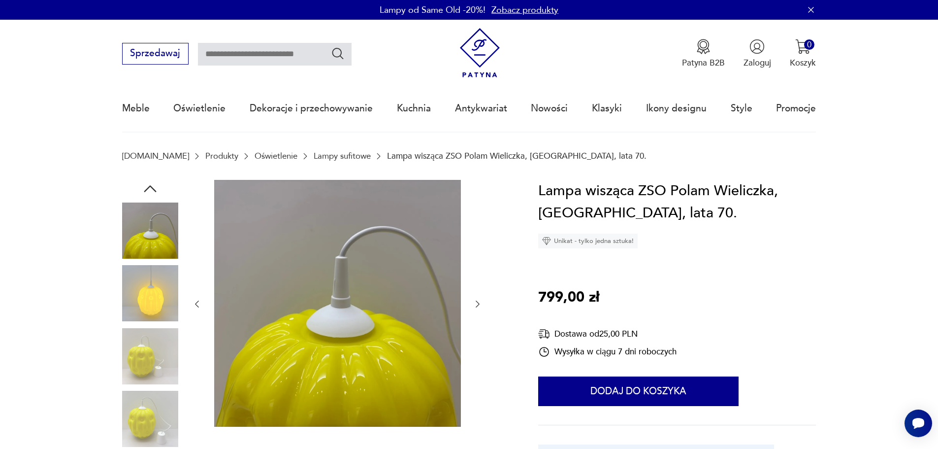
click at [475, 304] on icon "button" at bounding box center [478, 304] width 10 height 10
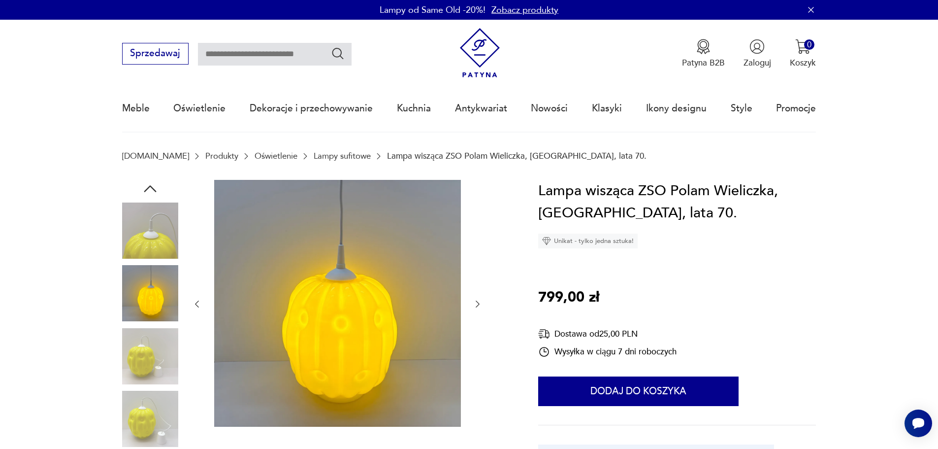
click at [475, 304] on icon "button" at bounding box center [478, 304] width 10 height 10
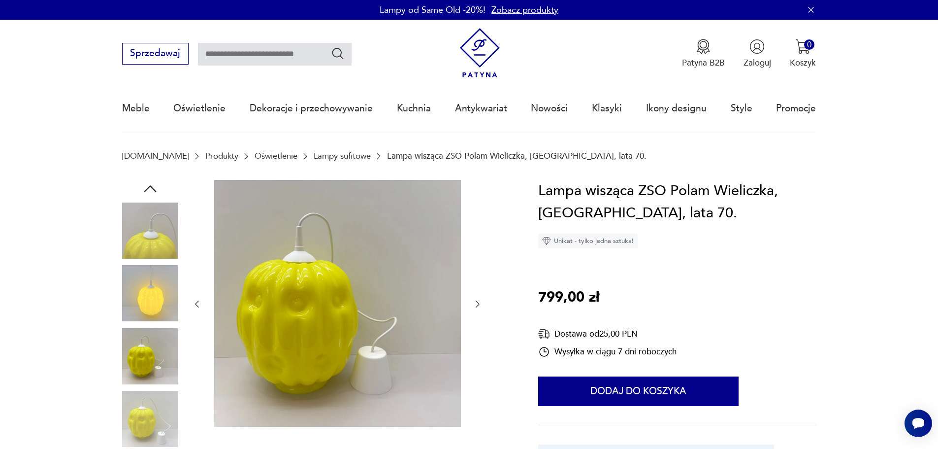
click at [475, 304] on icon "button" at bounding box center [478, 304] width 10 height 10
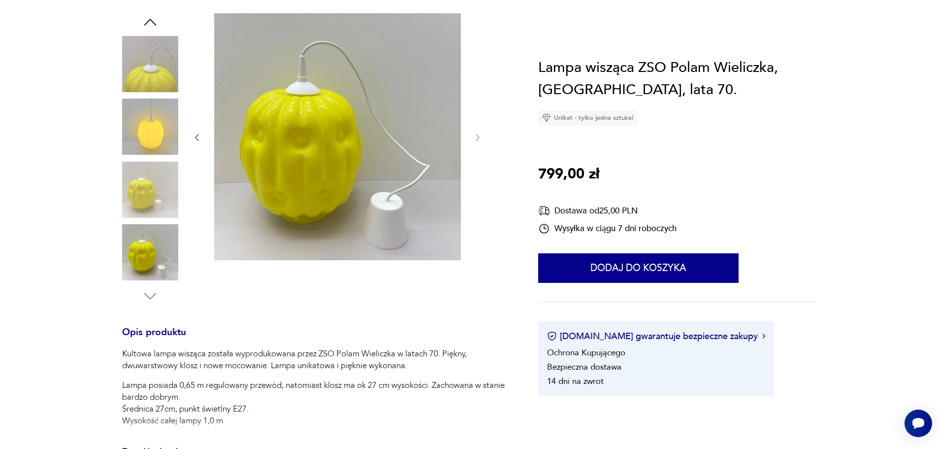
scroll to position [345, 0]
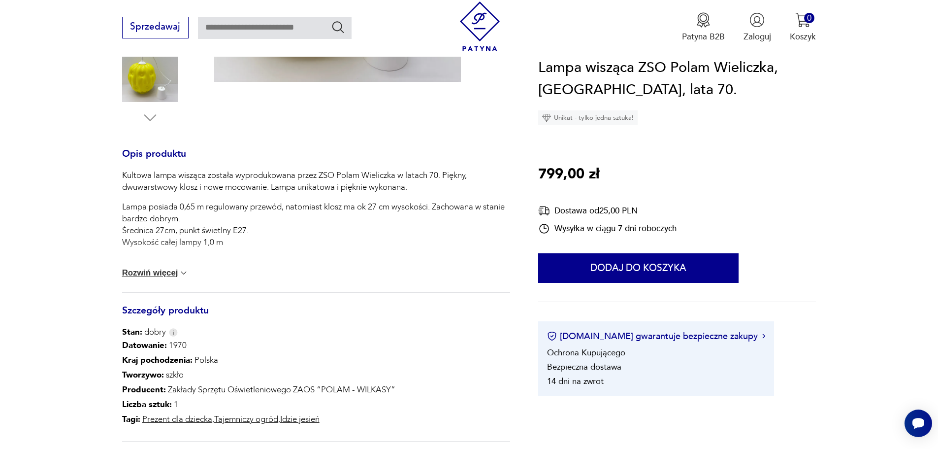
click at [143, 273] on button "Rozwiń więcej" at bounding box center [155, 273] width 67 height 10
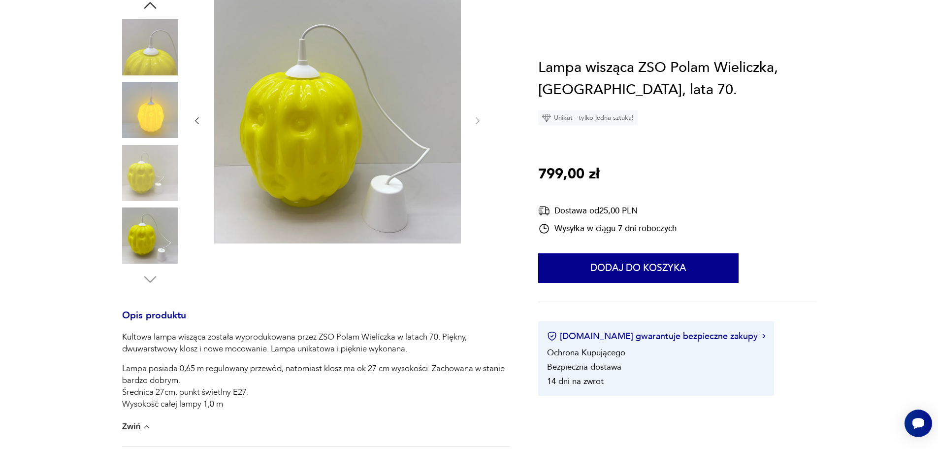
scroll to position [0, 0]
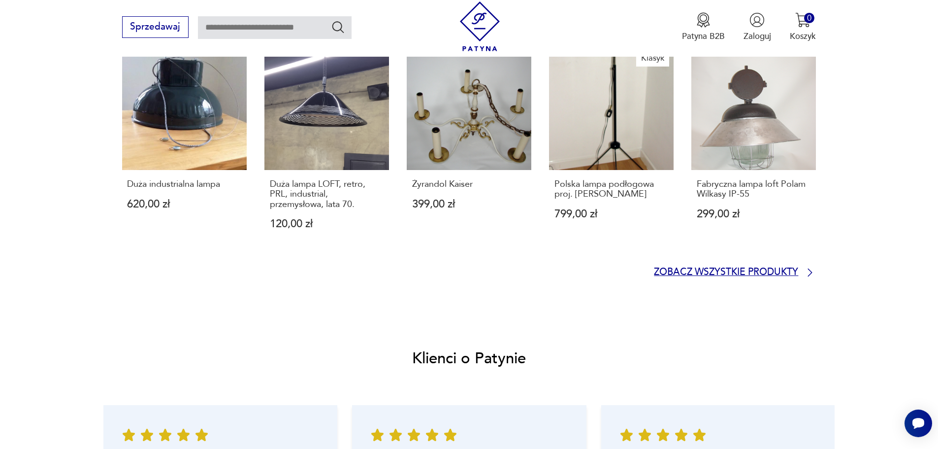
click at [789, 274] on p "Zobacz wszystkie produkty" at bounding box center [726, 272] width 144 height 8
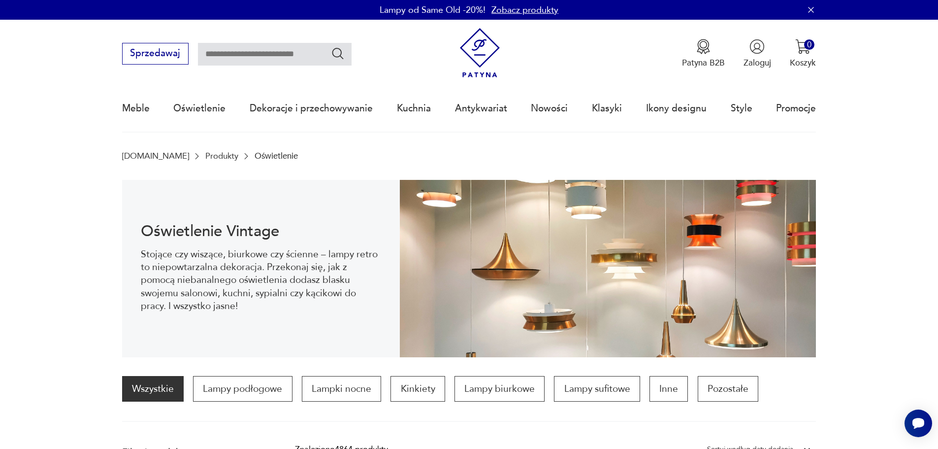
click at [295, 58] on input "text" at bounding box center [275, 54] width 154 height 23
type input "*****"
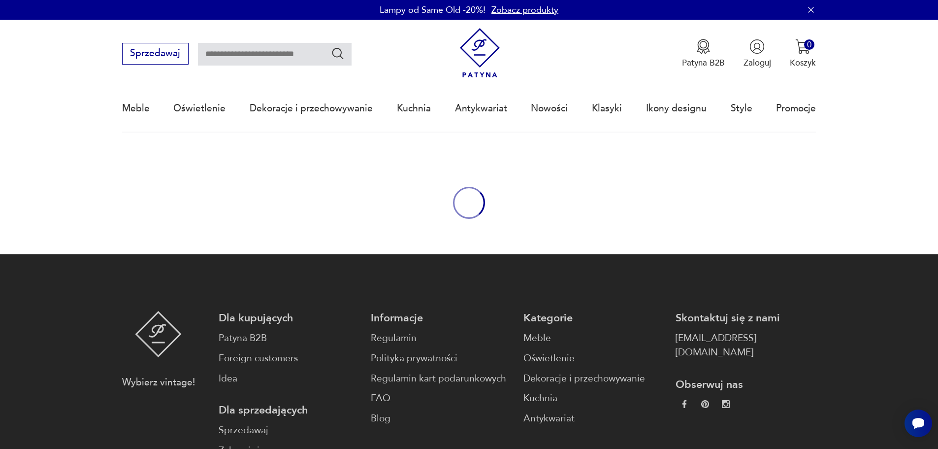
type input "*****"
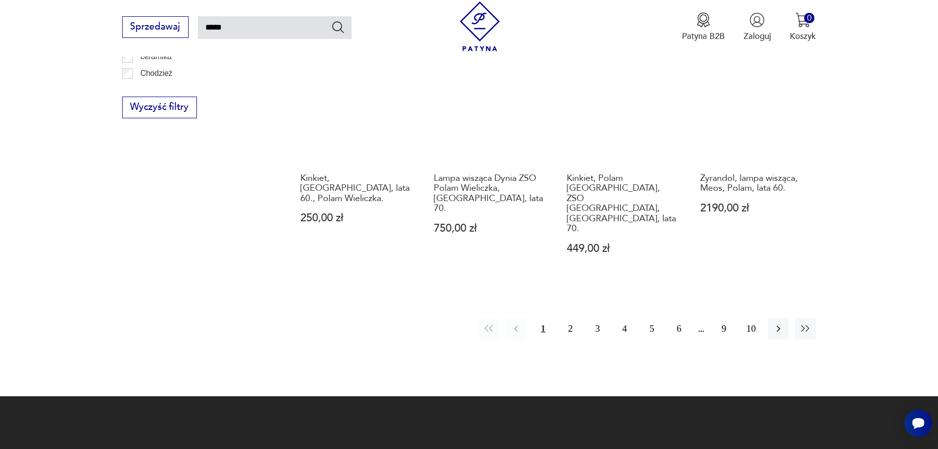
scroll to position [1004, 0]
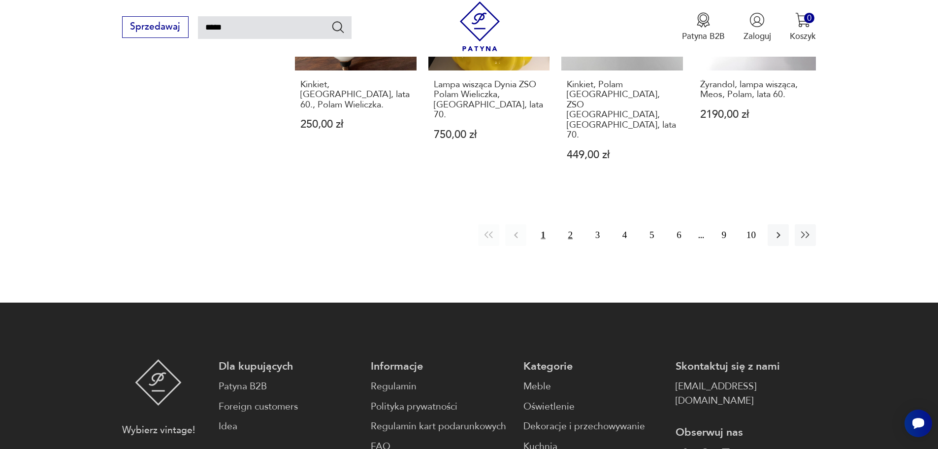
click at [567, 224] on button "2" at bounding box center [570, 234] width 21 height 21
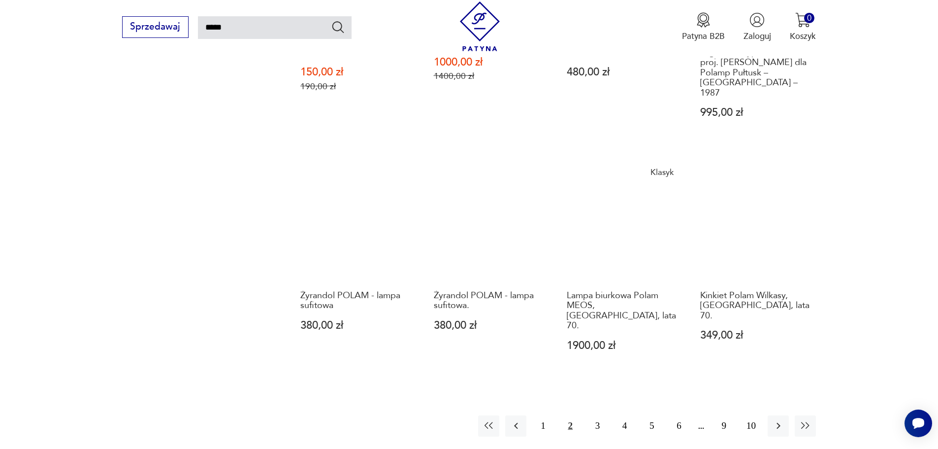
scroll to position [844, 0]
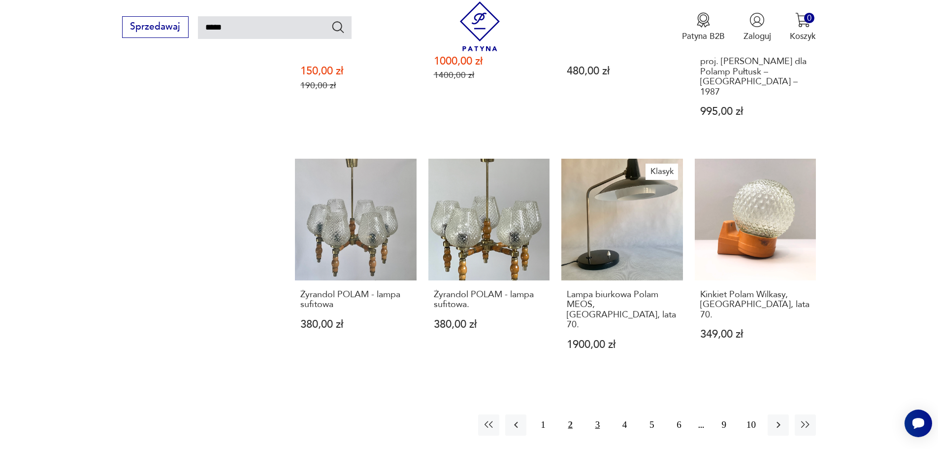
click at [593, 414] on button "3" at bounding box center [597, 424] width 21 height 21
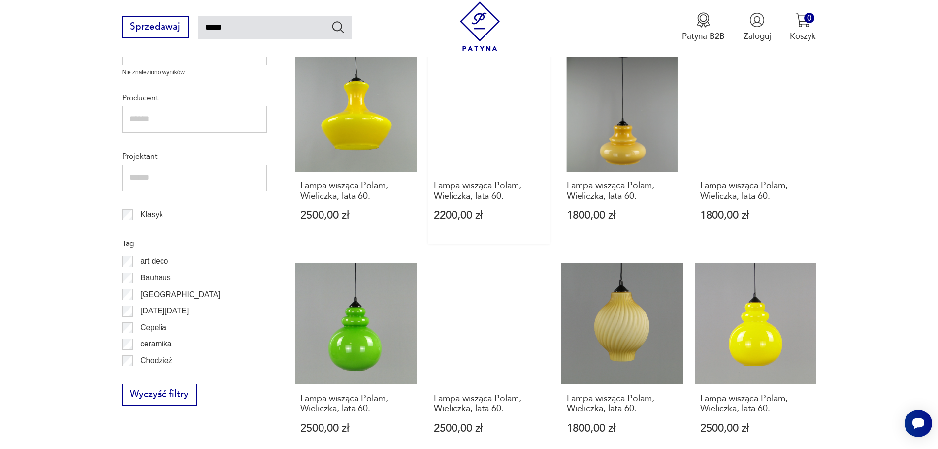
scroll to position [450, 0]
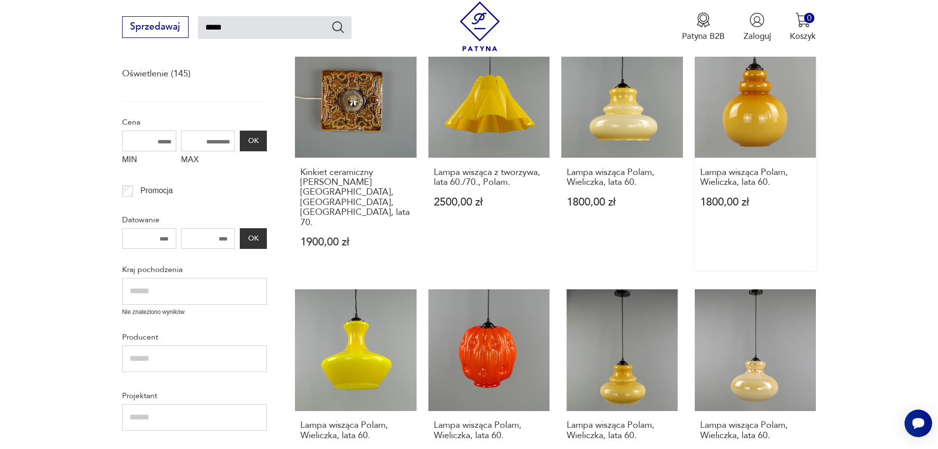
click at [720, 129] on link "Lampa wisząca Polam, Wieliczka, lata 60. 1800,00 zł" at bounding box center [756, 153] width 122 height 234
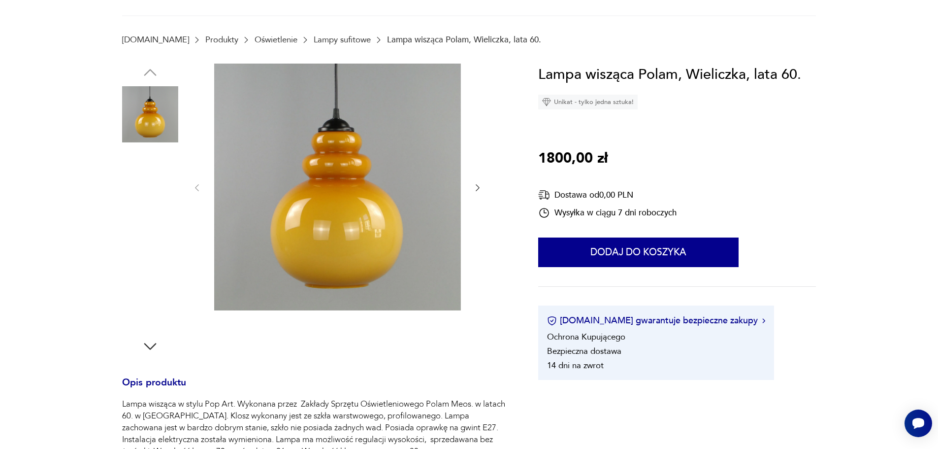
scroll to position [148, 0]
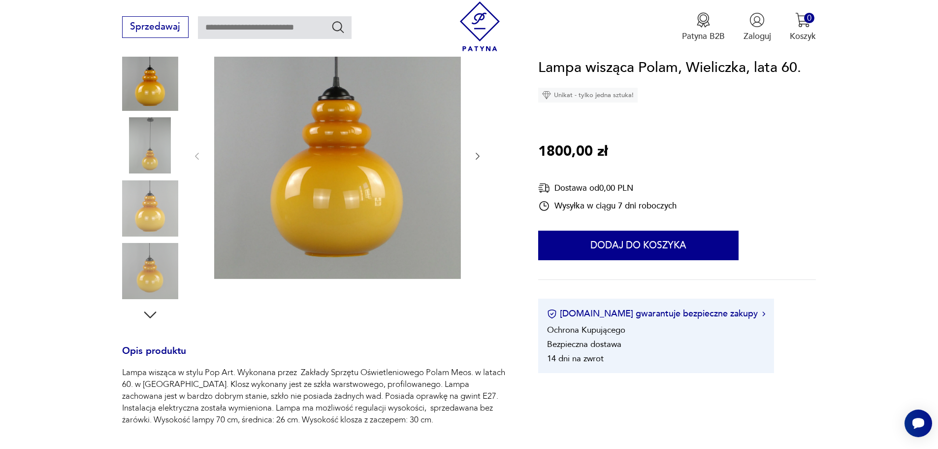
click at [146, 318] on icon "button" at bounding box center [150, 315] width 18 height 18
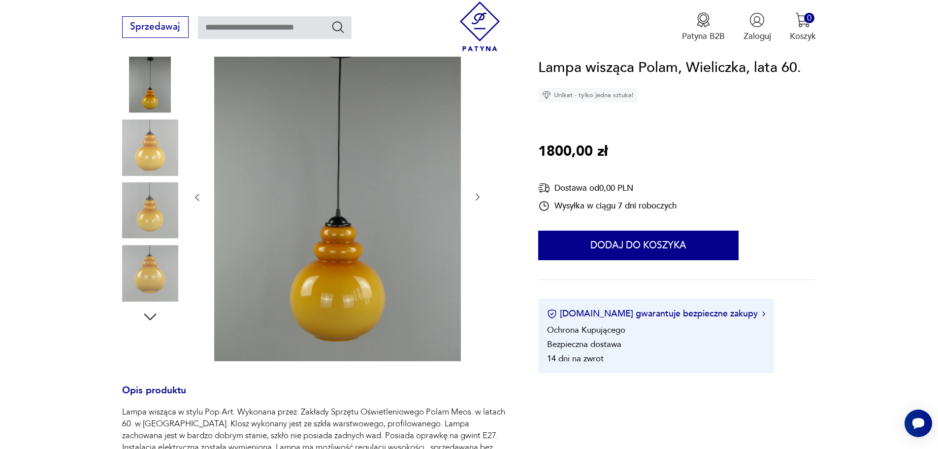
click at [146, 318] on icon "button" at bounding box center [150, 317] width 18 height 18
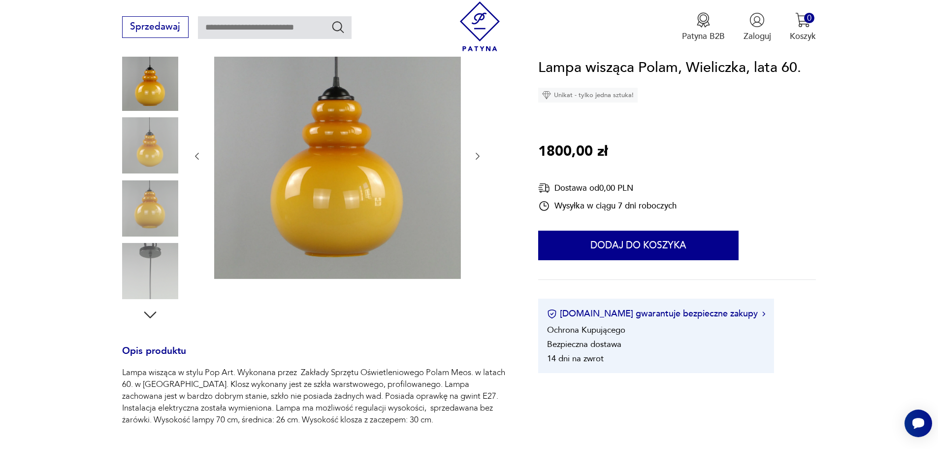
click at [151, 316] on icon "button" at bounding box center [150, 314] width 12 height 7
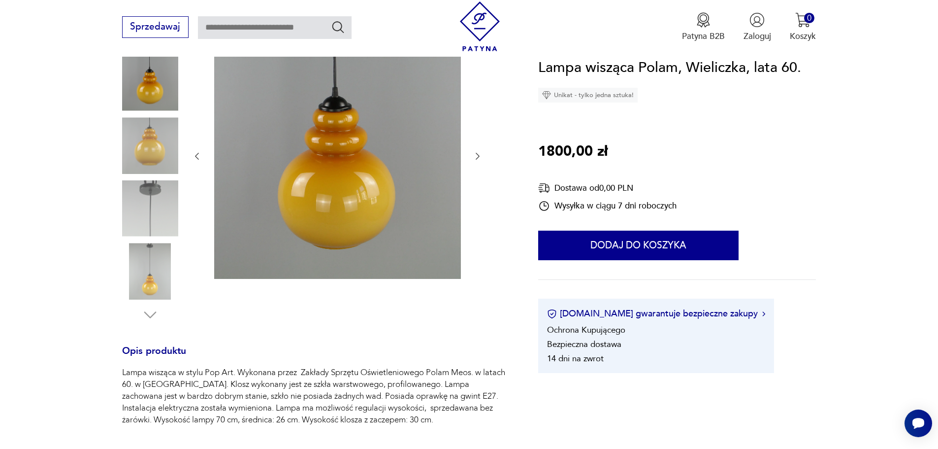
click at [147, 152] on img at bounding box center [150, 145] width 56 height 56
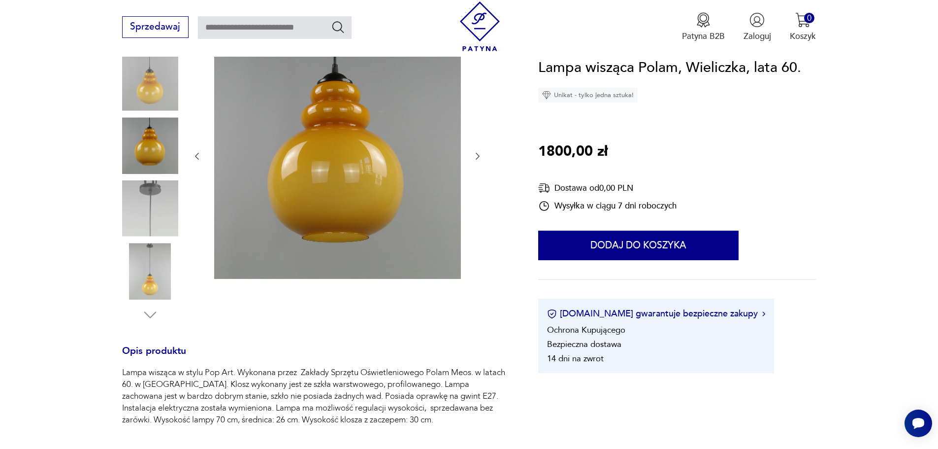
click at [152, 194] on img at bounding box center [150, 208] width 56 height 56
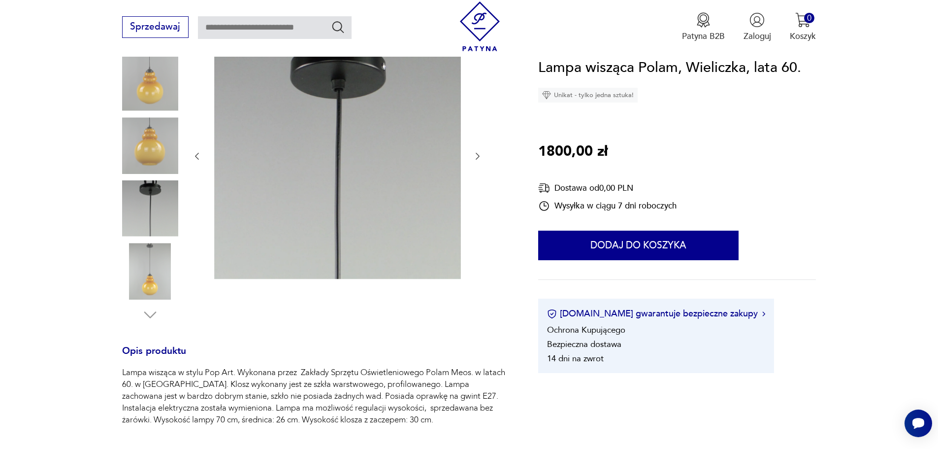
click at [154, 266] on img at bounding box center [150, 271] width 56 height 56
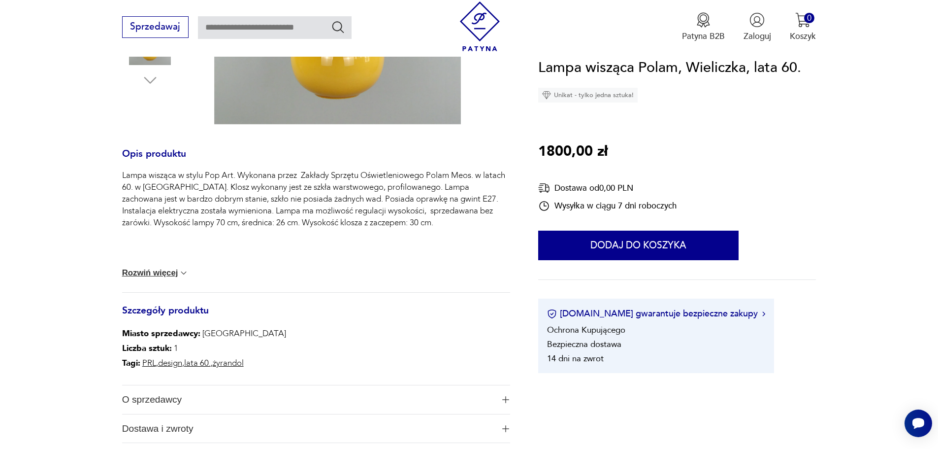
scroll to position [443, 0]
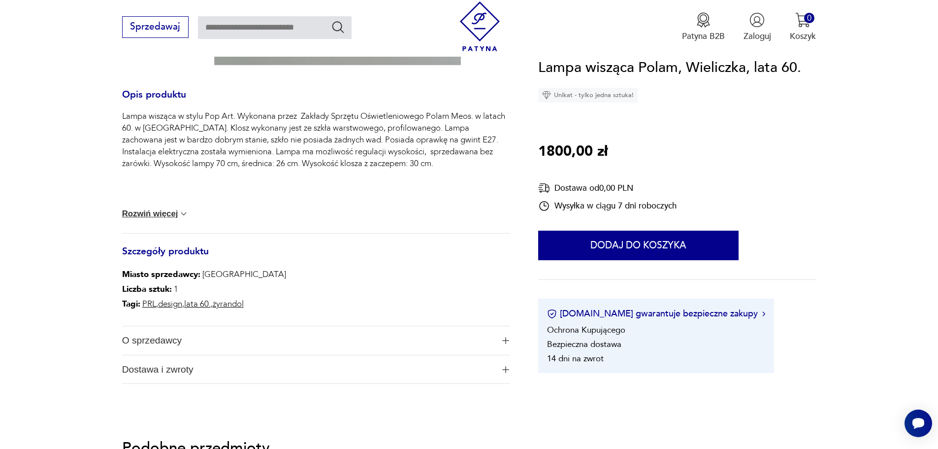
click at [323, 349] on span "O sprzedawcy" at bounding box center [308, 340] width 372 height 29
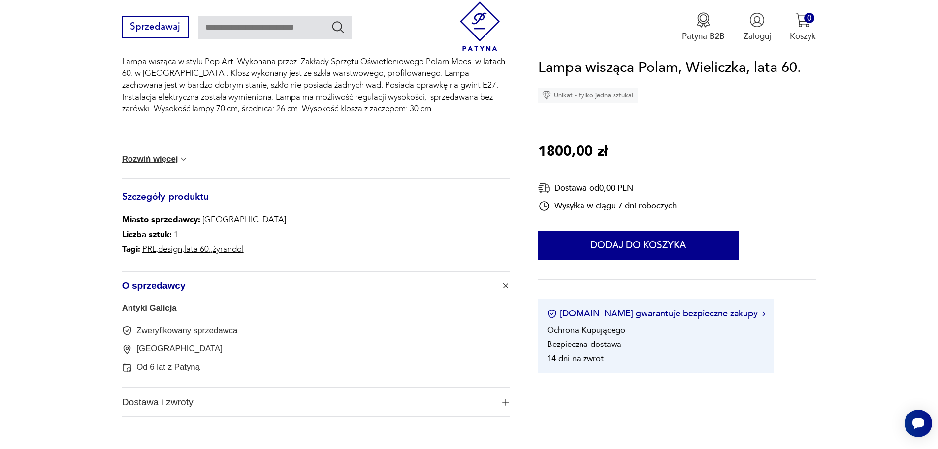
scroll to position [542, 0]
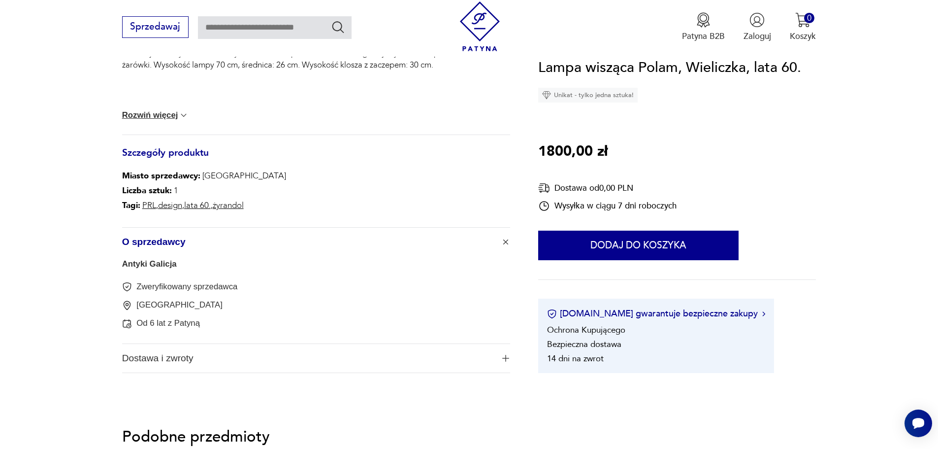
click at [154, 268] on link "Antyki Galicja" at bounding box center [149, 263] width 55 height 9
